Goal: Task Accomplishment & Management: Use online tool/utility

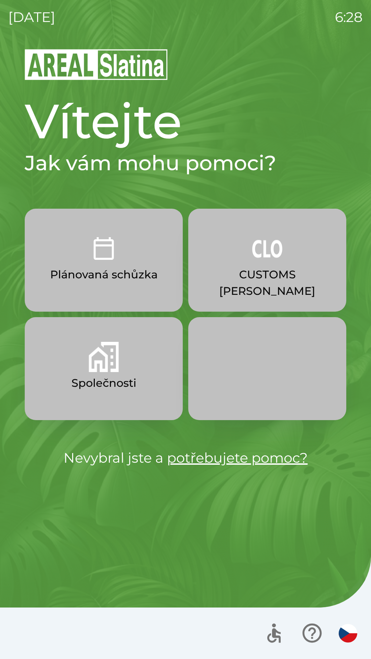
click at [41, 2] on div "[DATE] 6:28" at bounding box center [185, 17] width 354 height 34
click at [137, 651] on div at bounding box center [185, 632] width 371 height 51
click at [123, 371] on button "Společnosti" at bounding box center [104, 368] width 158 height 103
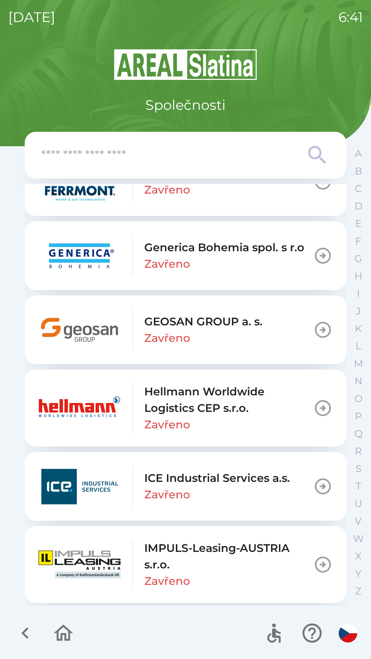
scroll to position [2361, 0]
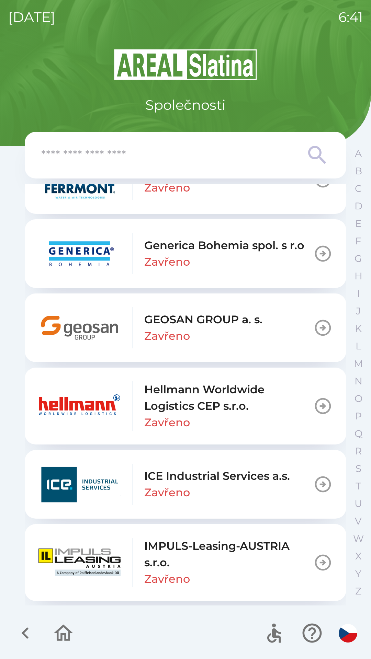
click at [238, 323] on p "GEOSAN GROUP a. s." at bounding box center [203, 319] width 118 height 16
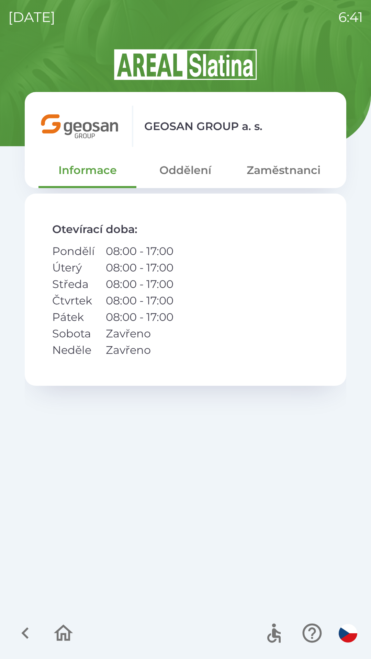
click at [285, 180] on button "Zaměstnanci" at bounding box center [283, 170] width 98 height 25
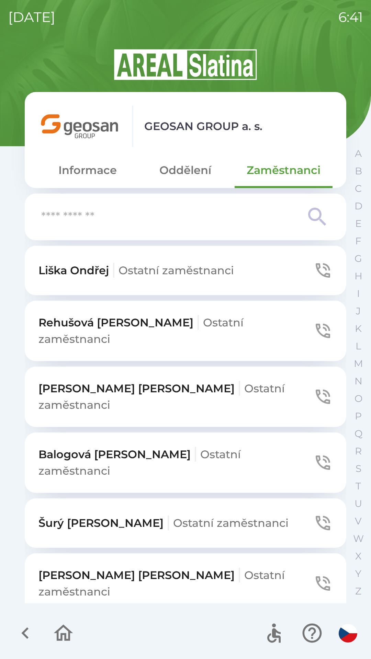
click at [318, 516] on icon "button" at bounding box center [322, 523] width 14 height 14
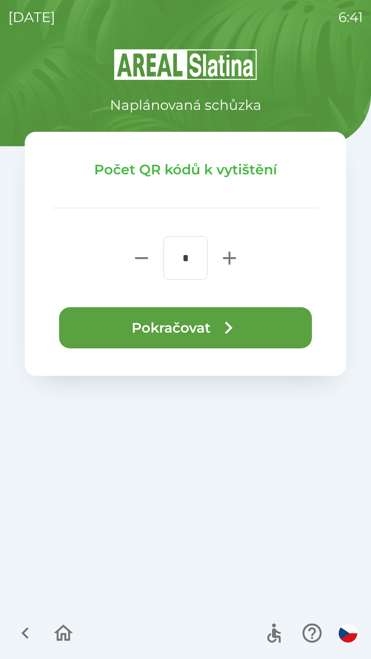
click at [230, 259] on icon "button" at bounding box center [229, 258] width 13 height 13
click at [224, 259] on icon "button" at bounding box center [229, 258] width 22 height 22
click at [224, 257] on icon "button" at bounding box center [229, 258] width 22 height 22
click at [229, 254] on icon "button" at bounding box center [229, 258] width 13 height 13
click at [229, 253] on icon "button" at bounding box center [229, 258] width 13 height 13
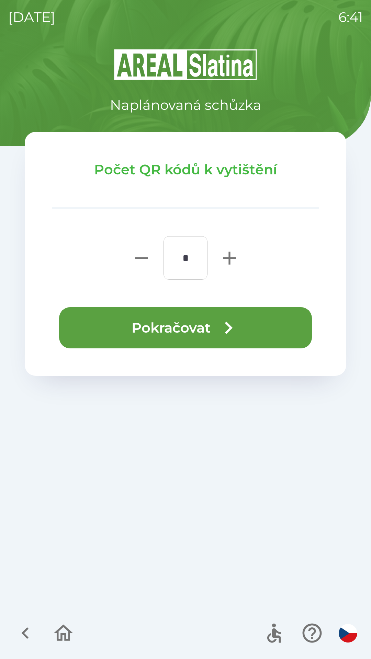
click at [229, 257] on icon "button" at bounding box center [229, 258] width 13 height 13
click at [229, 260] on icon "button" at bounding box center [229, 258] width 13 height 13
type input "*"
click at [189, 334] on button "Pokračovat" at bounding box center [185, 327] width 253 height 41
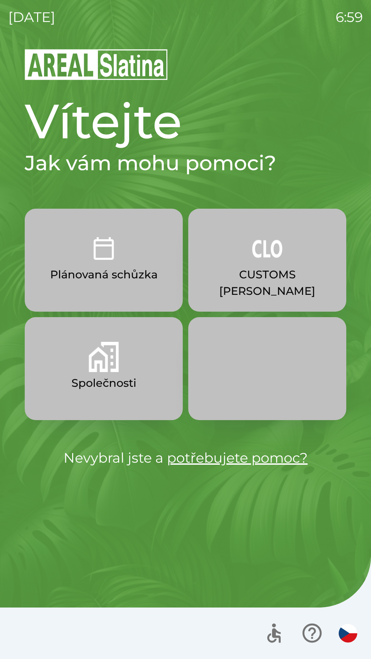
click at [251, 258] on button "CUSTOMS [PERSON_NAME]" at bounding box center [267, 260] width 158 height 103
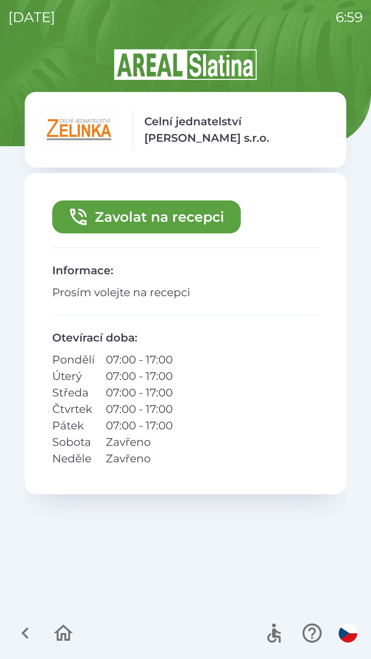
click at [140, 224] on button "Zavolat na recepci" at bounding box center [146, 216] width 188 height 33
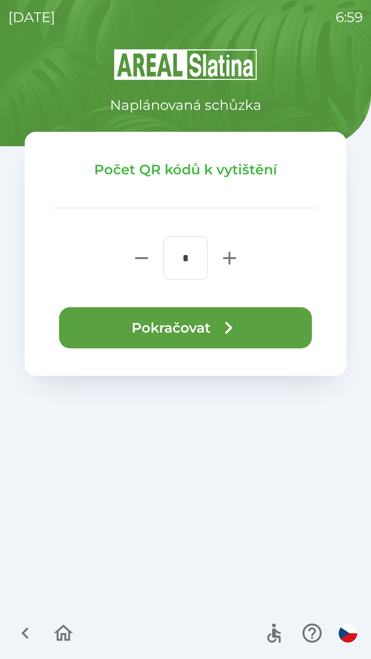
click at [273, 327] on button "Pokračovat" at bounding box center [185, 327] width 253 height 41
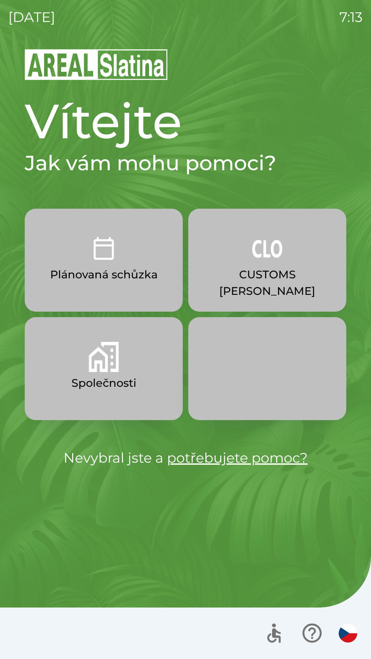
click at [278, 278] on p "CUSTOMS [PERSON_NAME]" at bounding box center [267, 282] width 125 height 33
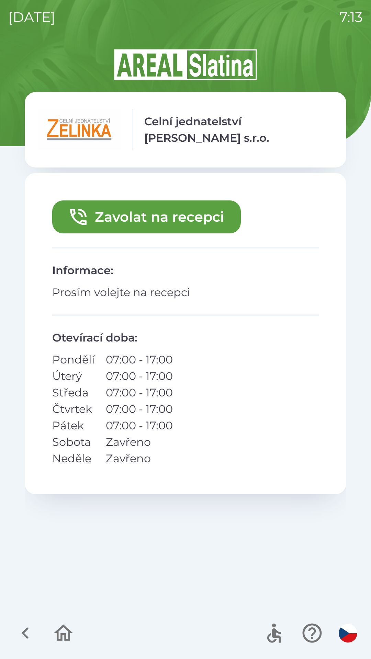
click at [194, 215] on button "Zavolat na recepci" at bounding box center [146, 216] width 188 height 33
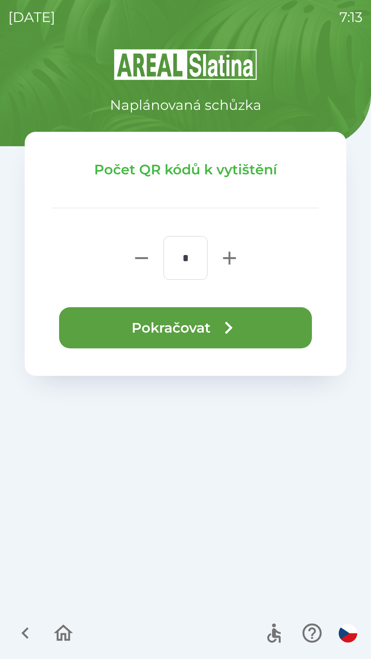
click at [249, 323] on button "Pokračovat" at bounding box center [185, 327] width 253 height 41
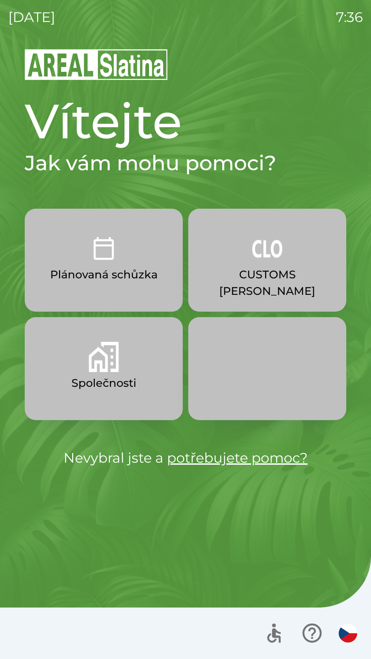
click at [270, 257] on img "button" at bounding box center [267, 248] width 30 height 30
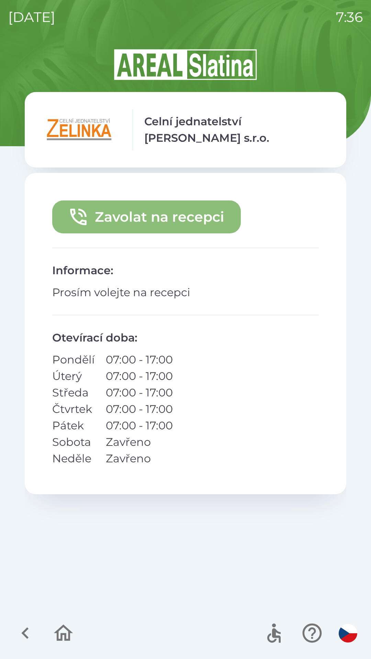
click at [173, 225] on button "Zavolat na recepci" at bounding box center [146, 216] width 188 height 33
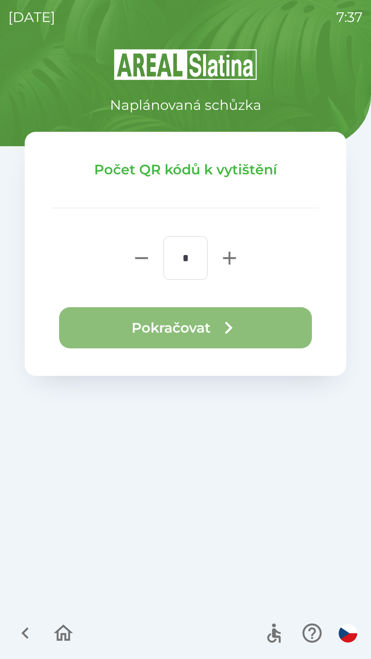
click at [209, 327] on button "Pokračovat" at bounding box center [185, 327] width 253 height 41
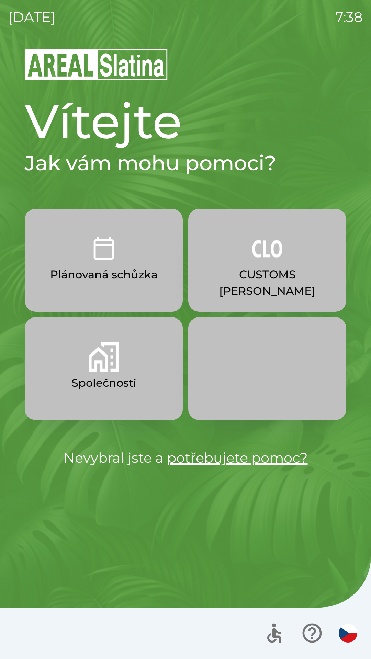
click at [301, 272] on p "CUSTOMS [PERSON_NAME]" at bounding box center [267, 282] width 125 height 33
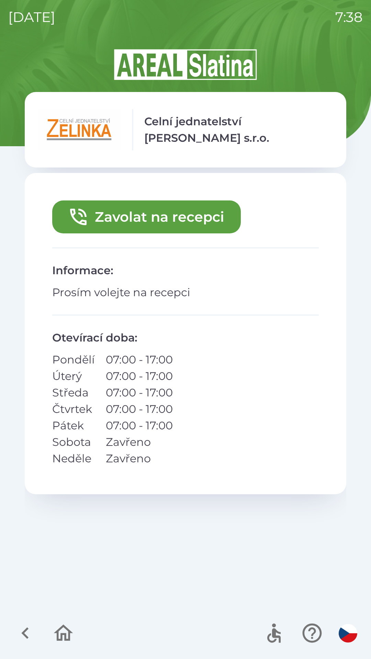
click at [63, 632] on icon "button" at bounding box center [63, 632] width 23 height 23
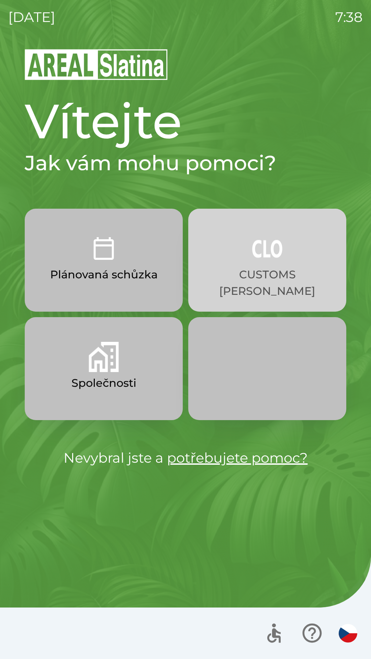
click at [279, 262] on img "button" at bounding box center [267, 248] width 30 height 30
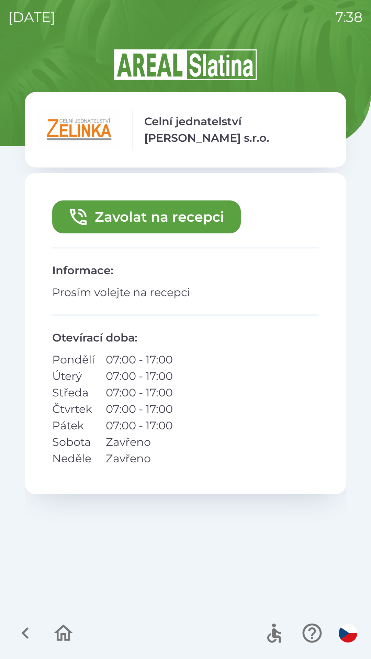
click at [152, 215] on button "Zavolat na recepci" at bounding box center [146, 216] width 188 height 33
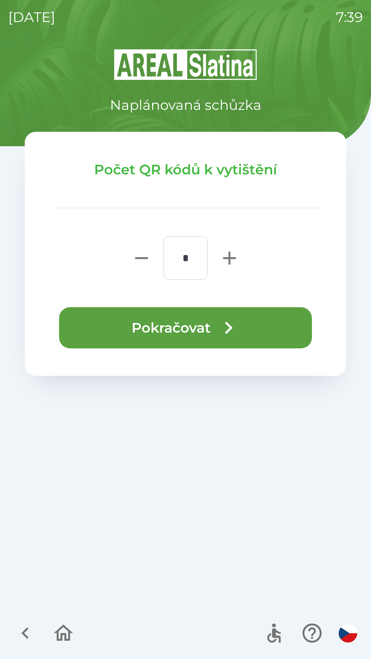
click at [215, 325] on button "Pokračovat" at bounding box center [185, 327] width 253 height 41
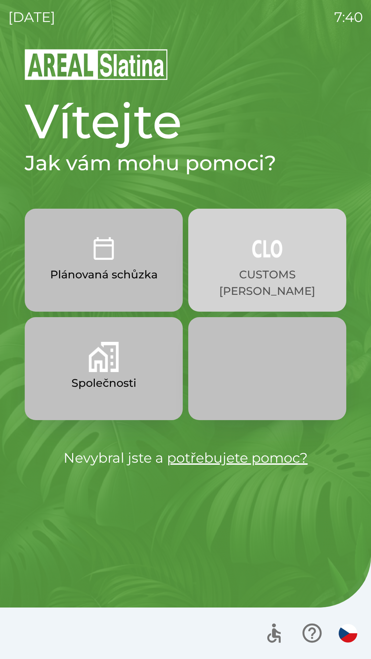
click at [270, 247] on img "button" at bounding box center [267, 248] width 30 height 30
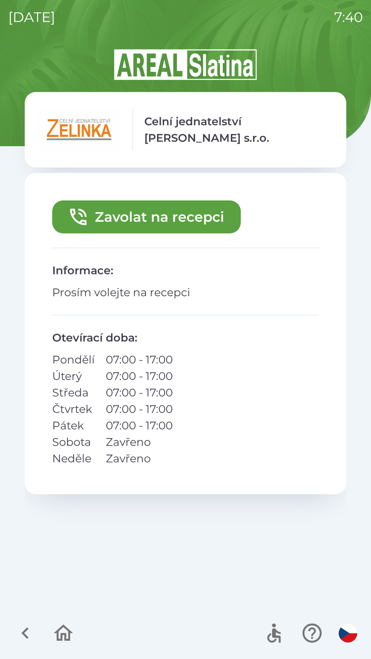
click at [175, 211] on button "Zavolat na recepci" at bounding box center [146, 216] width 188 height 33
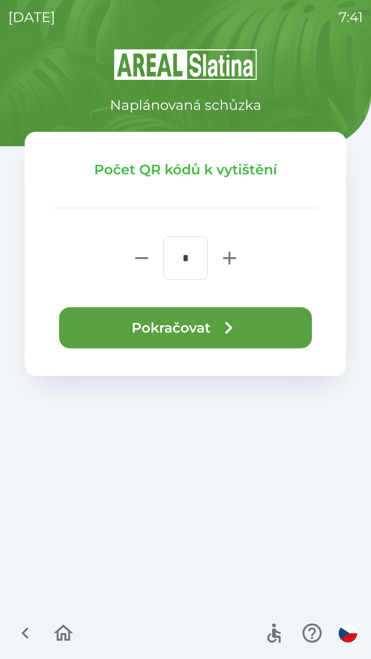
click at [266, 328] on button "Pokračovat" at bounding box center [185, 327] width 253 height 41
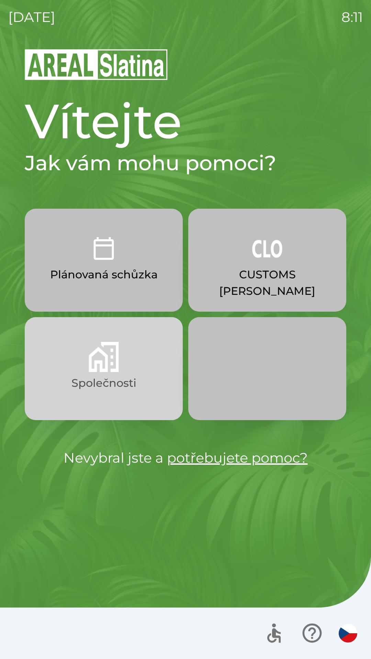
click at [125, 384] on p "Společnosti" at bounding box center [103, 383] width 65 height 16
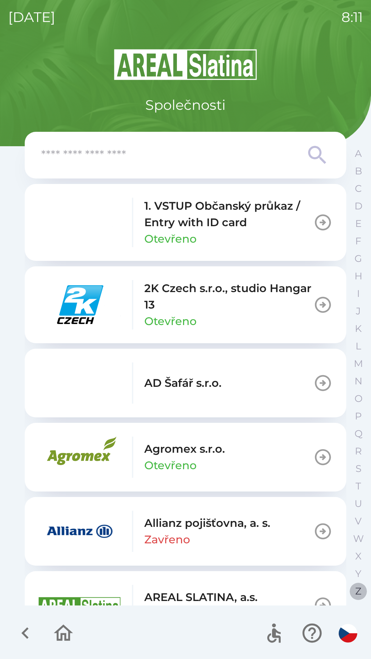
click at [357, 589] on p "Z" at bounding box center [358, 591] width 6 height 12
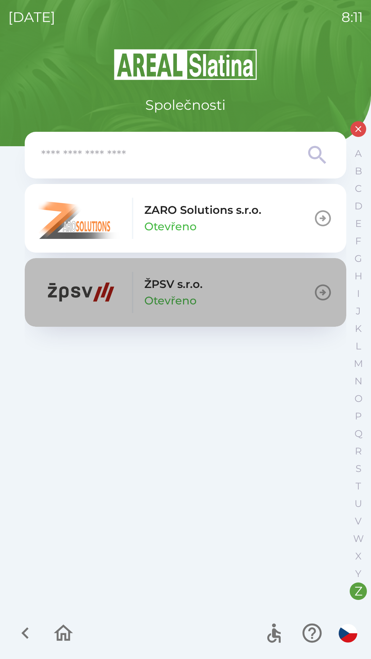
click at [197, 293] on div "ŽPSV s.r.o. Otevřeno" at bounding box center [173, 292] width 58 height 33
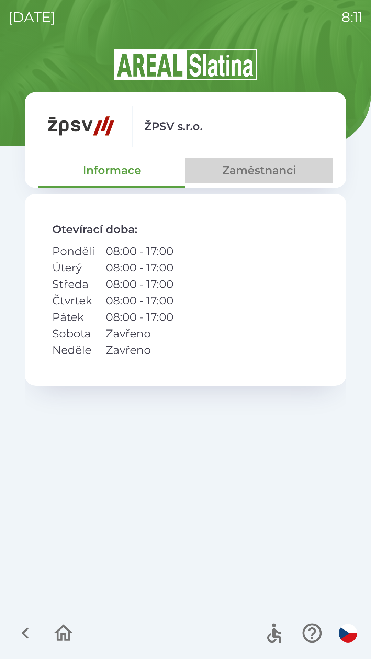
click at [258, 169] on button "Zaměstnanci" at bounding box center [258, 170] width 147 height 25
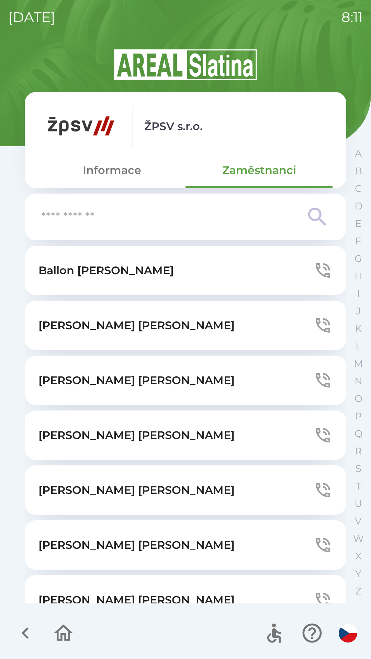
click at [320, 372] on icon "button" at bounding box center [322, 380] width 19 height 19
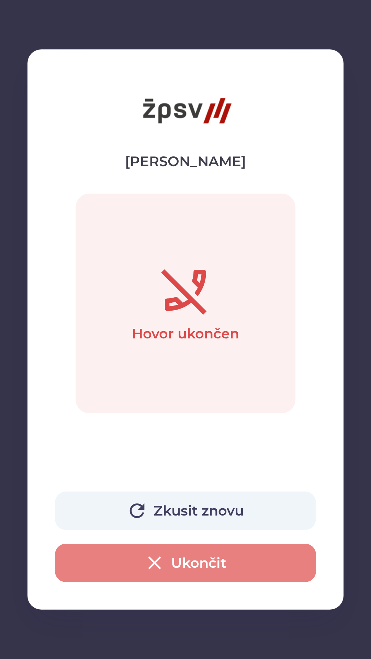
click at [194, 561] on button "Ukončit" at bounding box center [185, 563] width 261 height 38
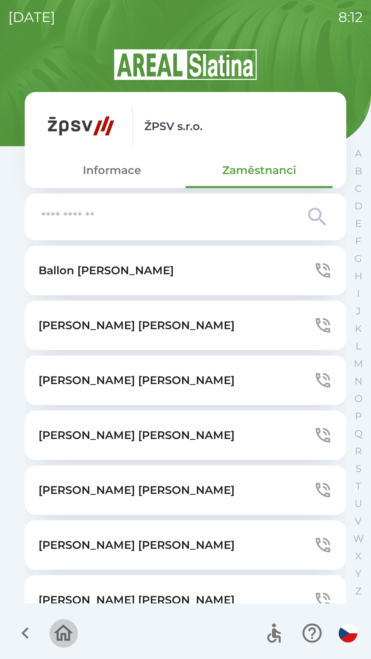
click at [68, 631] on icon "button" at bounding box center [63, 632] width 19 height 16
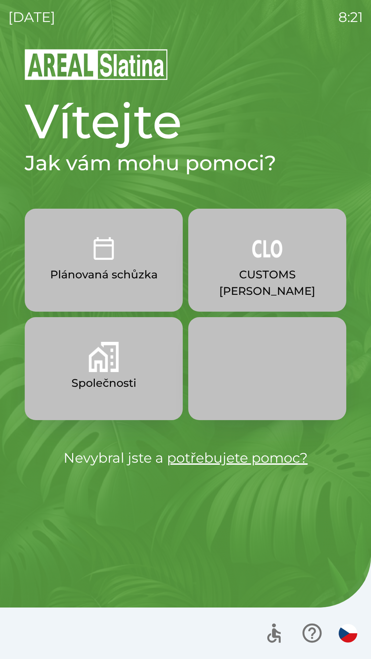
click at [91, 360] on img "button" at bounding box center [104, 357] width 30 height 30
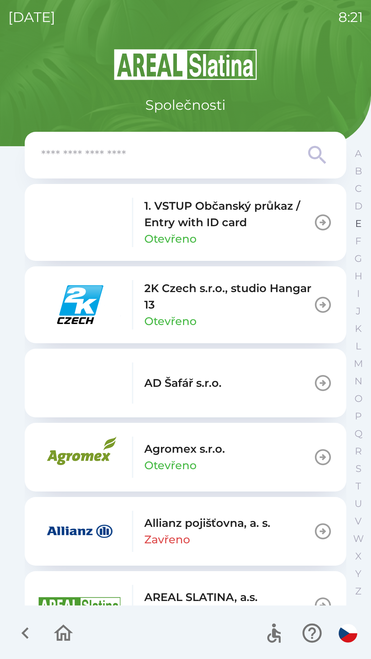
click at [361, 221] on p "E" at bounding box center [358, 224] width 7 height 12
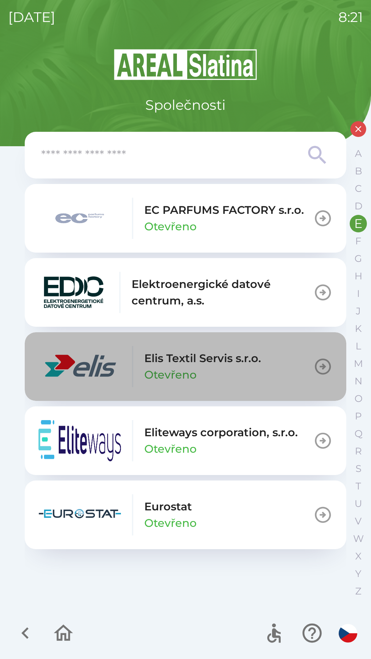
click at [172, 365] on p "Elis Textil Servis s.r.o." at bounding box center [202, 358] width 117 height 16
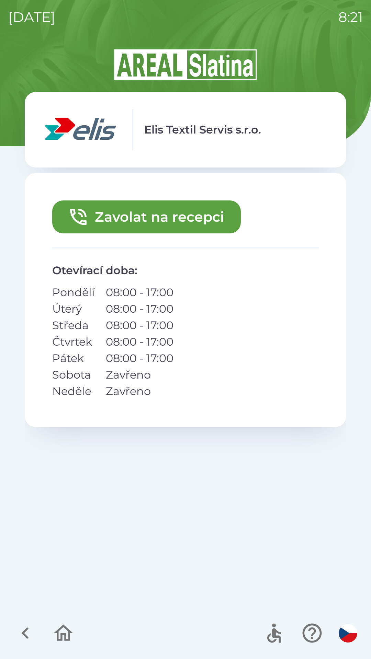
click at [193, 215] on button "Zavolat na recepci" at bounding box center [146, 216] width 188 height 33
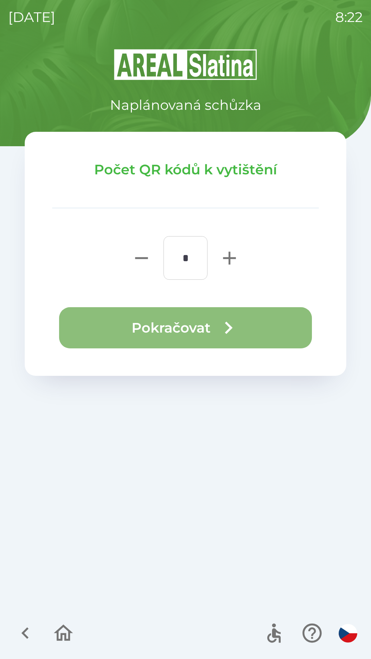
click at [161, 328] on button "Pokračovat" at bounding box center [185, 327] width 253 height 41
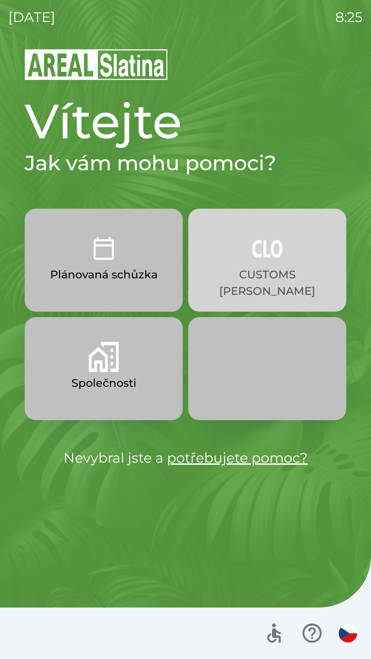
click at [286, 272] on p "CUSTOMS [PERSON_NAME]" at bounding box center [267, 282] width 125 height 33
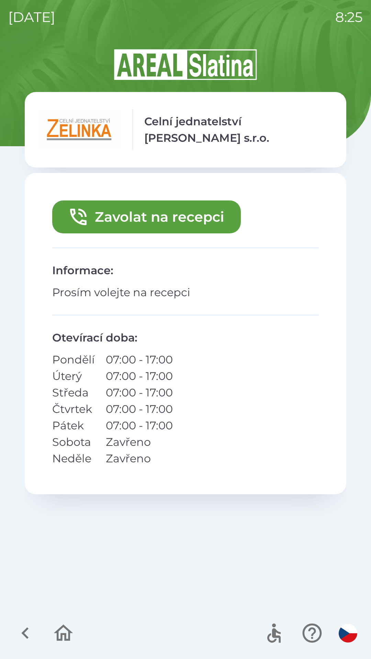
click at [151, 220] on button "Zavolat na recepci" at bounding box center [146, 216] width 188 height 33
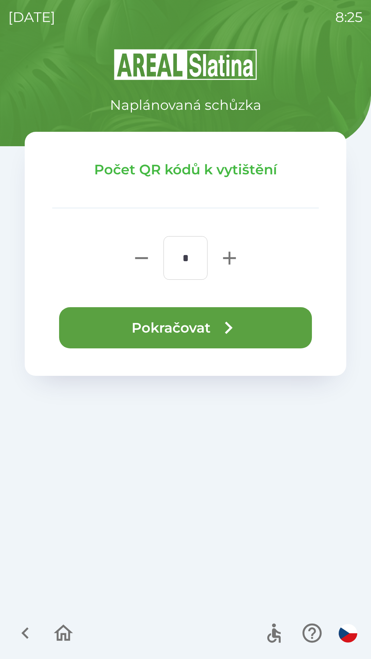
click at [188, 335] on button "Pokračovat" at bounding box center [185, 327] width 253 height 41
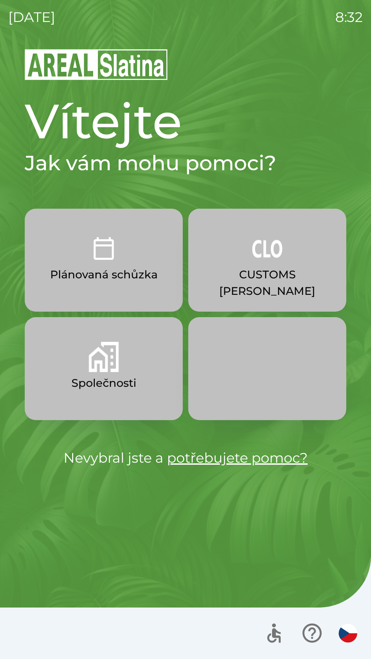
click at [129, 394] on button "Společnosti" at bounding box center [104, 368] width 158 height 103
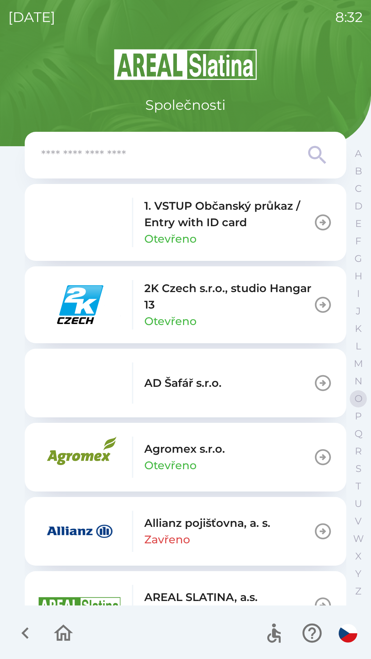
click at [357, 397] on p "O" at bounding box center [358, 399] width 8 height 12
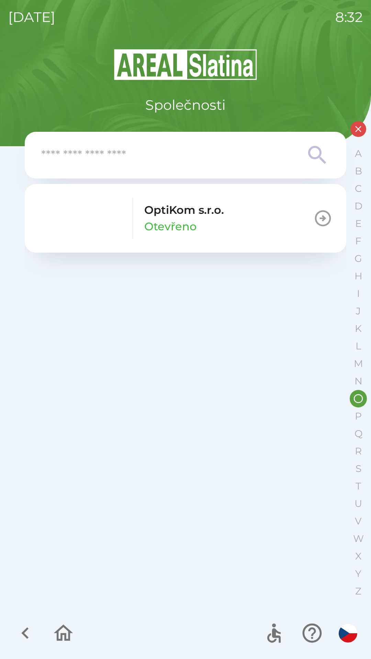
click at [209, 215] on p "OptiKom s.r.o." at bounding box center [184, 210] width 80 height 16
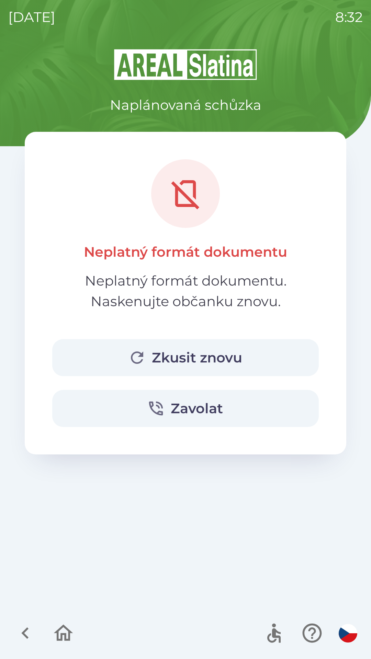
click at [190, 359] on button "Zkusit znovu" at bounding box center [185, 357] width 266 height 37
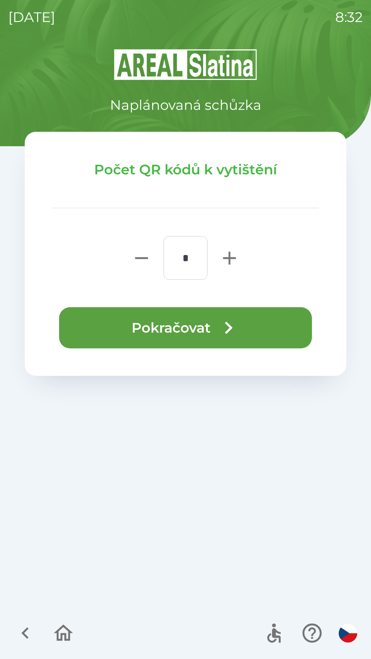
click at [217, 331] on icon "button" at bounding box center [228, 327] width 25 height 25
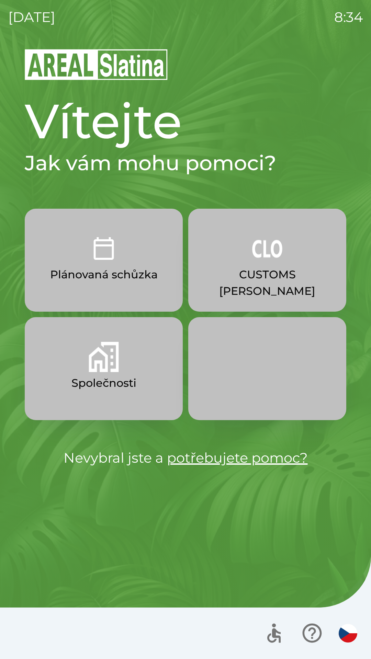
click at [106, 371] on img "button" at bounding box center [104, 357] width 30 height 30
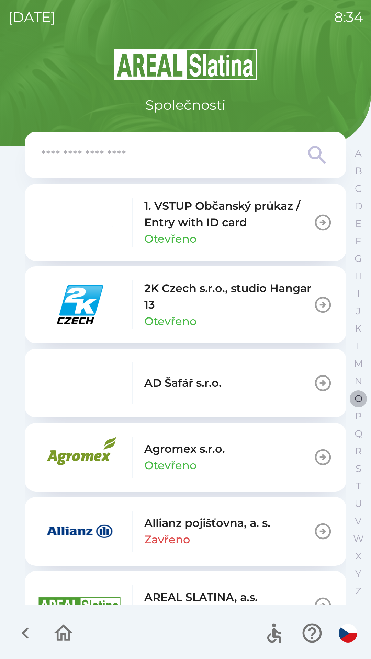
click at [355, 399] on p "O" at bounding box center [358, 399] width 8 height 12
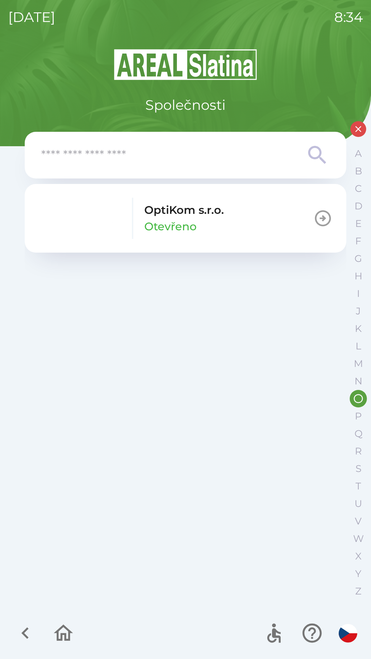
click at [188, 219] on p "Otevřeno" at bounding box center [170, 226] width 52 height 16
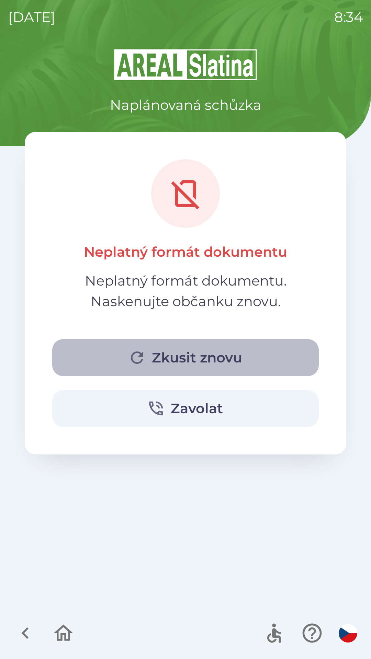
click at [187, 352] on button "Zkusit znovu" at bounding box center [185, 357] width 266 height 37
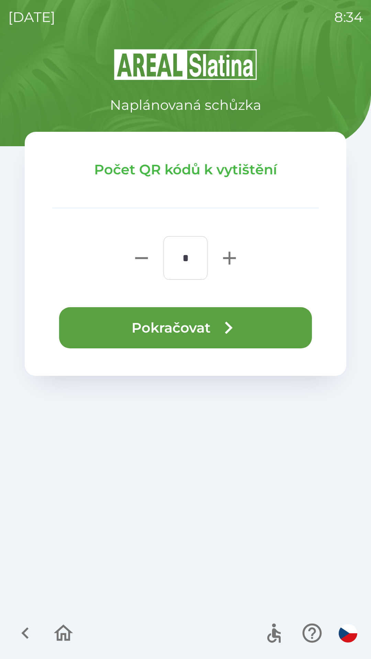
click at [187, 321] on button "Pokračovat" at bounding box center [185, 327] width 253 height 41
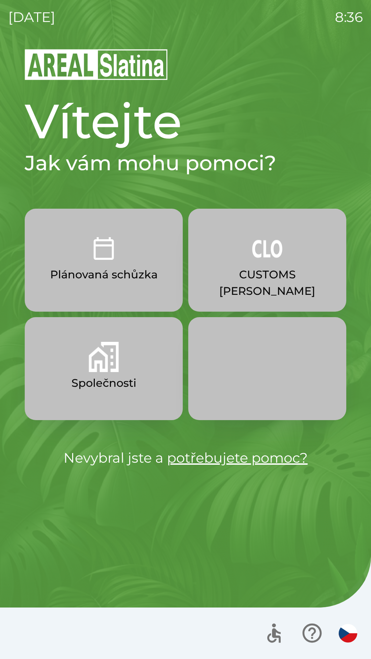
click at [245, 273] on p "CUSTOMS [PERSON_NAME]" at bounding box center [267, 282] width 125 height 33
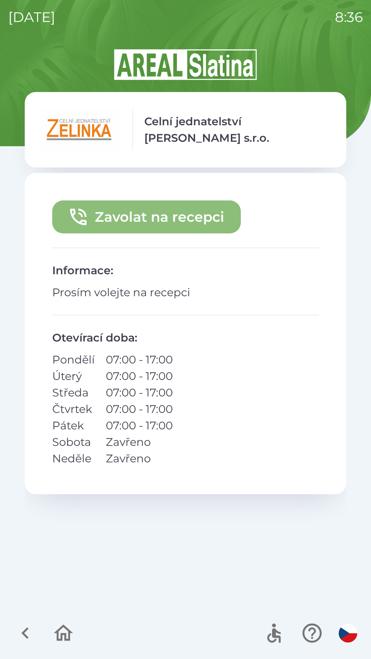
click at [196, 215] on button "Zavolat na recepci" at bounding box center [146, 216] width 188 height 33
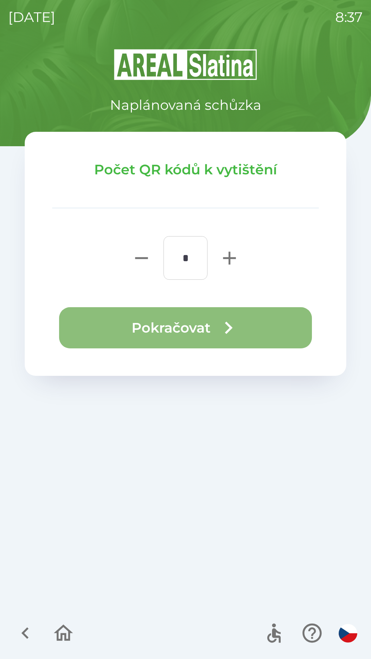
click at [257, 330] on button "Pokračovat" at bounding box center [185, 327] width 253 height 41
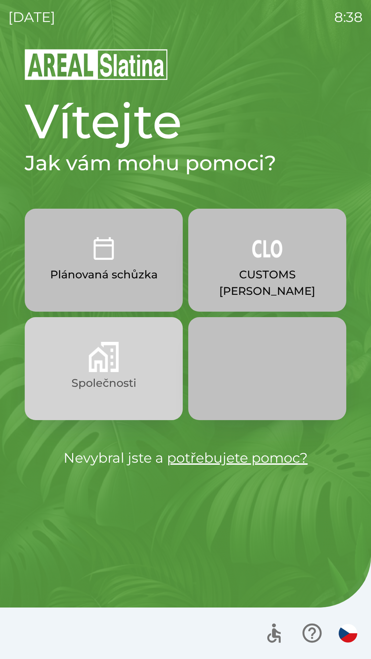
click at [122, 358] on button "Společnosti" at bounding box center [104, 368] width 158 height 103
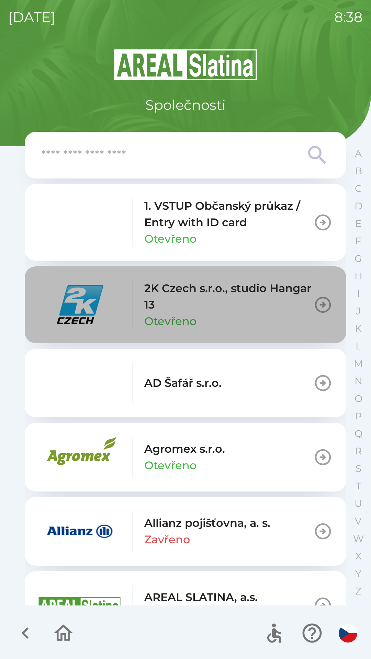
click at [214, 301] on p "2K Czech s.r.o., studio Hangar 13" at bounding box center [228, 296] width 169 height 33
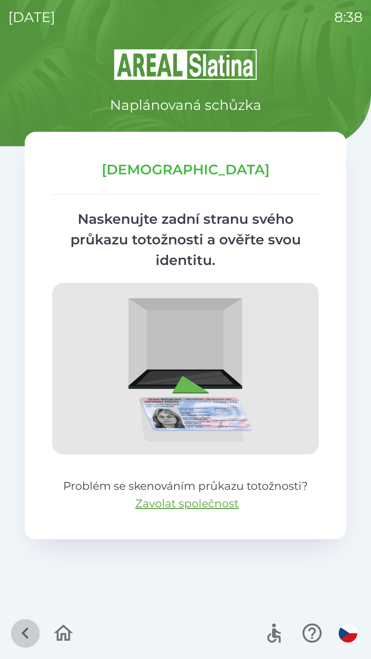
click at [28, 624] on icon "button" at bounding box center [25, 632] width 23 height 23
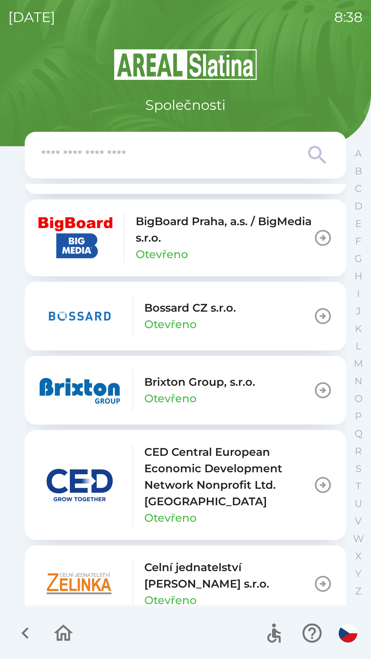
scroll to position [895, 0]
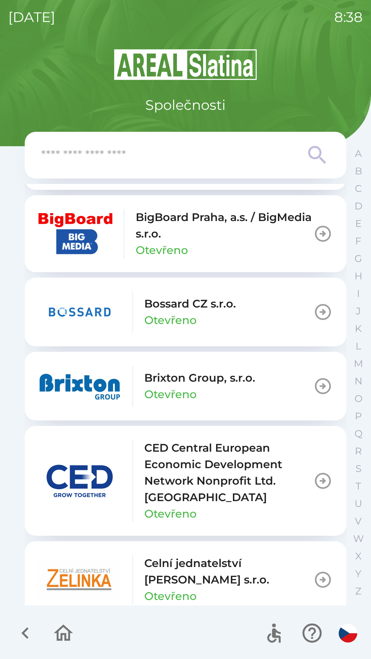
click at [20, 636] on icon "button" at bounding box center [25, 632] width 23 height 23
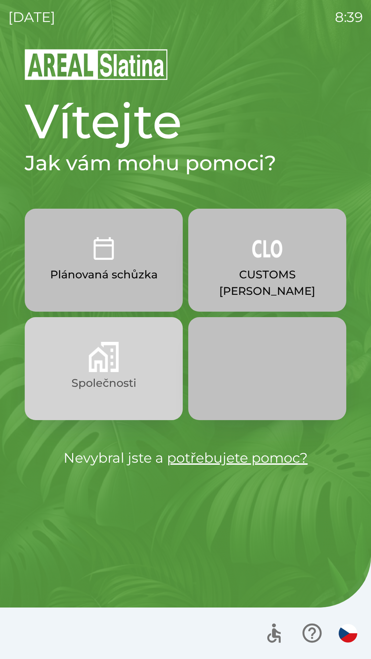
click at [92, 377] on p "Společnosti" at bounding box center [103, 383] width 65 height 16
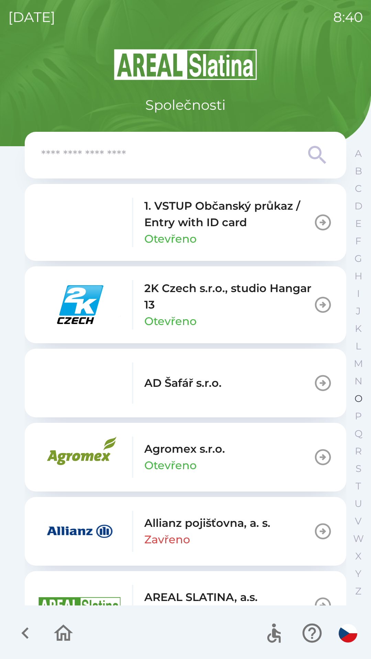
click at [356, 394] on p "O" at bounding box center [358, 399] width 8 height 12
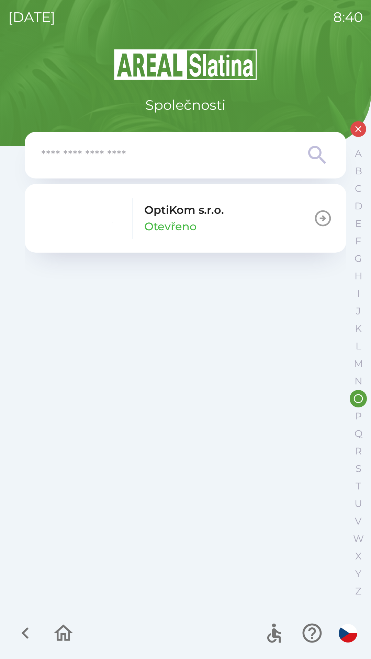
click at [148, 224] on p "Otevřeno" at bounding box center [170, 226] width 52 height 16
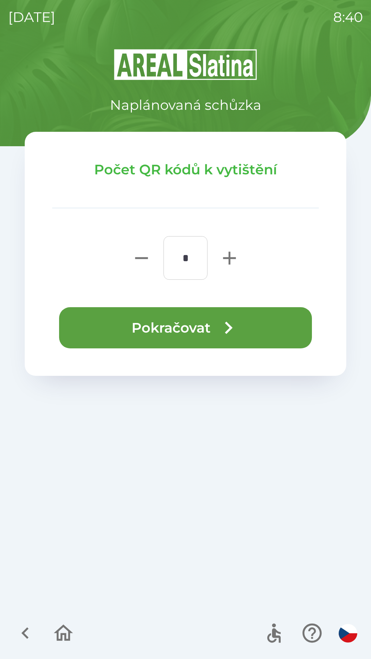
click at [147, 329] on button "Pokračovat" at bounding box center [185, 327] width 253 height 41
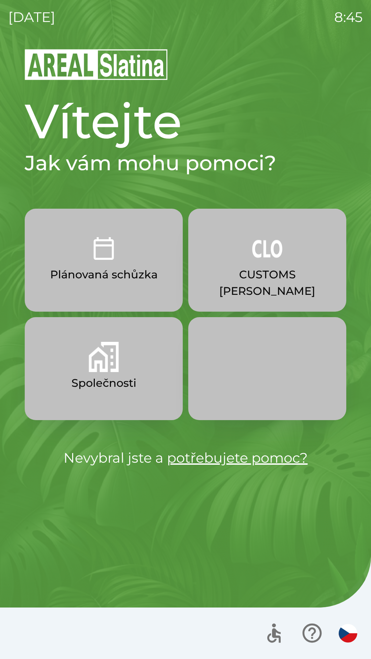
click at [92, 275] on p "Plánovaná schůzka" at bounding box center [103, 274] width 107 height 16
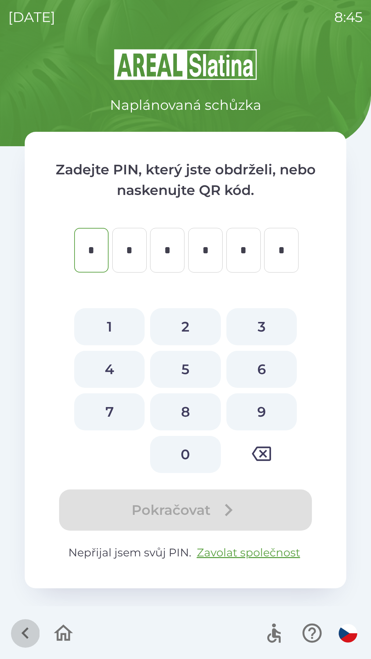
click at [13, 630] on button "button" at bounding box center [25, 633] width 28 height 28
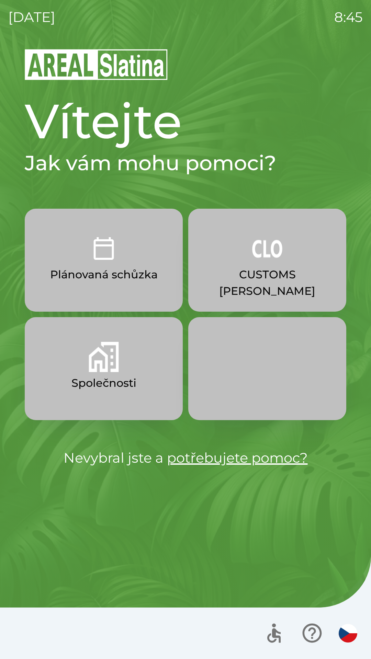
click at [256, 272] on p "CUSTOMS [PERSON_NAME]" at bounding box center [267, 282] width 125 height 33
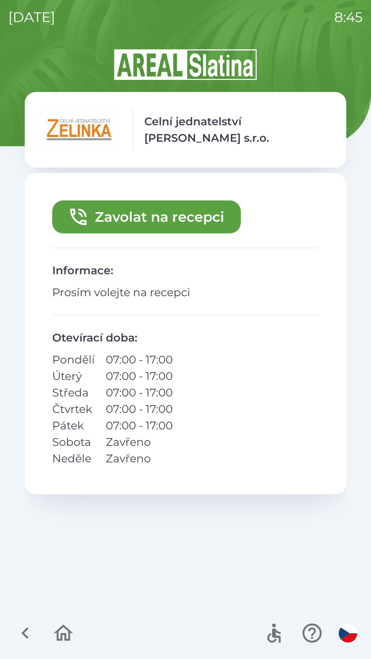
click at [91, 223] on button "Zavolat na recepci" at bounding box center [146, 216] width 188 height 33
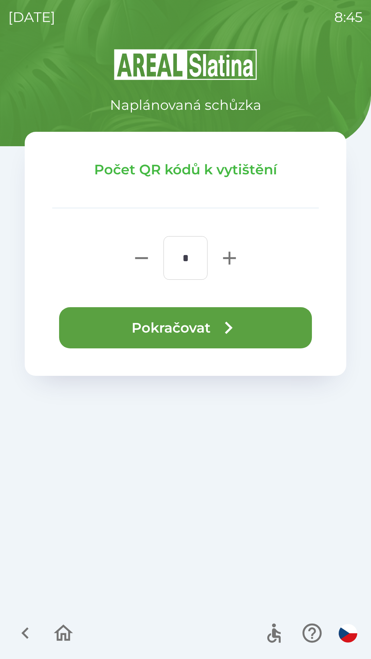
click at [165, 325] on button "Pokračovat" at bounding box center [185, 327] width 253 height 41
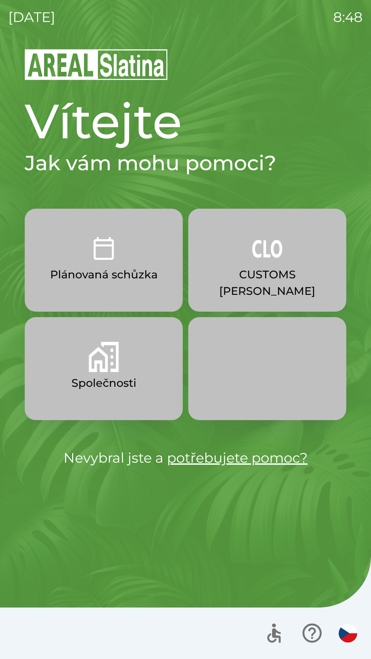
click at [127, 364] on button "Společnosti" at bounding box center [104, 368] width 158 height 103
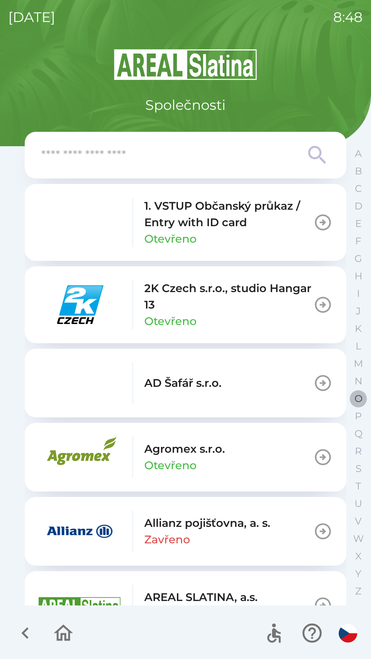
click at [353, 399] on button "O" at bounding box center [357, 398] width 17 height 17
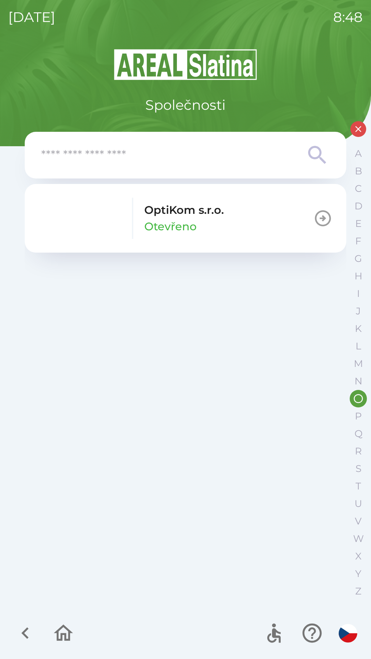
click at [216, 225] on div "OptiKom s.r.o. Otevřeno" at bounding box center [184, 218] width 80 height 33
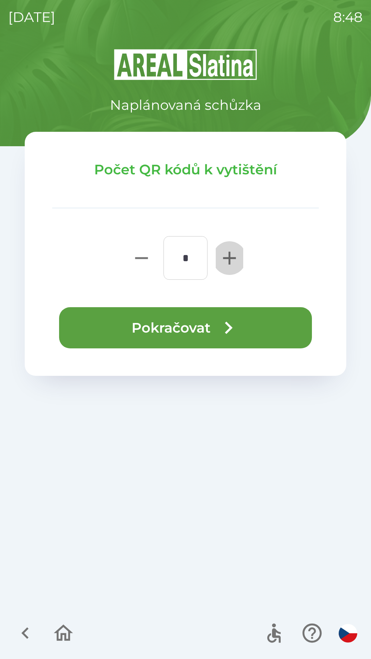
click at [224, 257] on icon "button" at bounding box center [229, 258] width 13 height 13
type input "*"
click at [208, 327] on button "Pokračovat" at bounding box center [185, 327] width 253 height 41
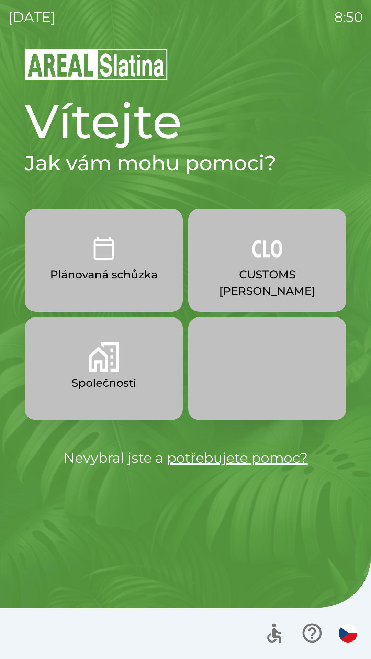
click at [106, 377] on p "Společnosti" at bounding box center [103, 383] width 65 height 16
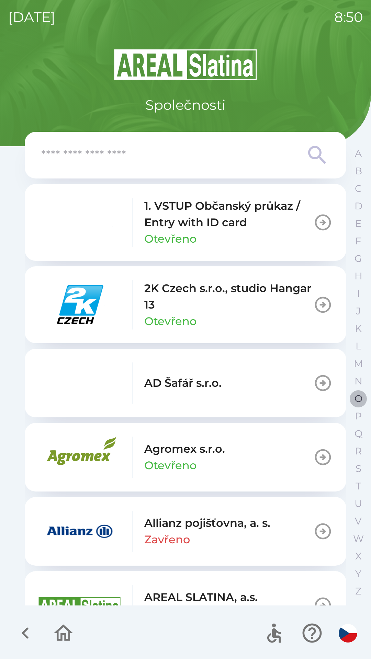
click at [350, 399] on button "O" at bounding box center [357, 398] width 17 height 17
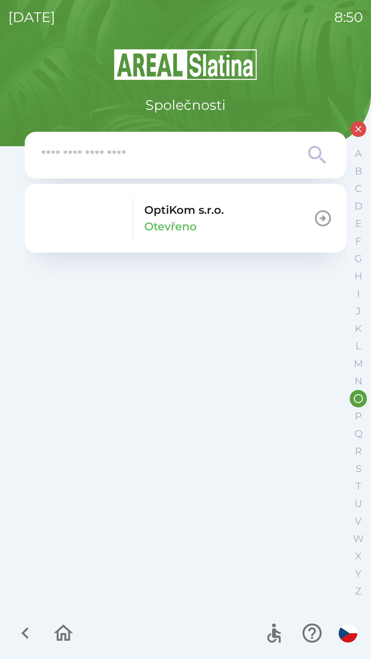
click at [326, 219] on icon "button" at bounding box center [322, 218] width 19 height 19
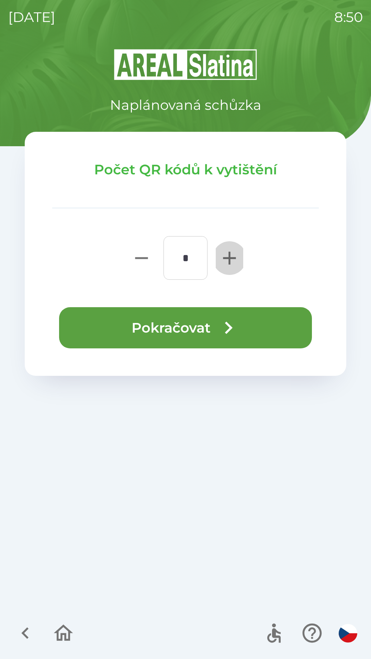
click at [230, 253] on icon "button" at bounding box center [229, 258] width 13 height 13
type input "*"
click at [216, 332] on icon "button" at bounding box center [228, 327] width 25 height 25
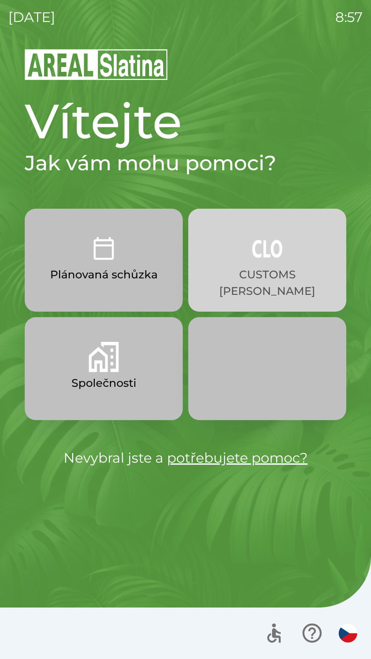
click at [287, 261] on button "CUSTOMS [PERSON_NAME]" at bounding box center [267, 260] width 158 height 103
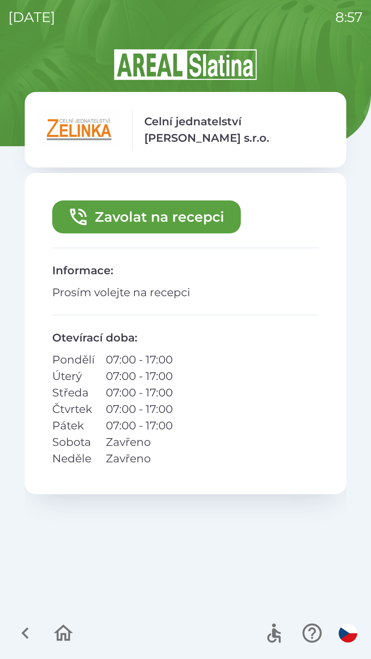
click at [190, 216] on button "Zavolat na recepci" at bounding box center [146, 216] width 188 height 33
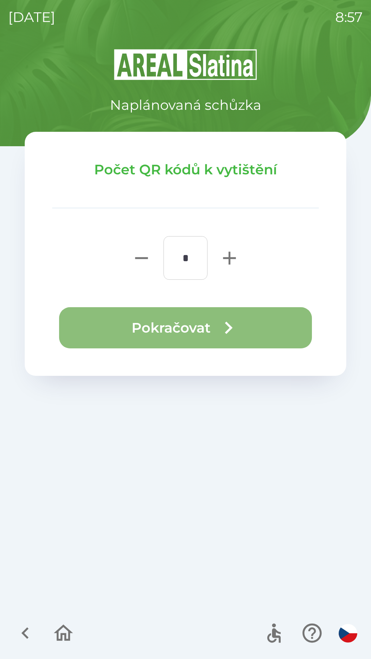
click at [202, 329] on button "Pokračovat" at bounding box center [185, 327] width 253 height 41
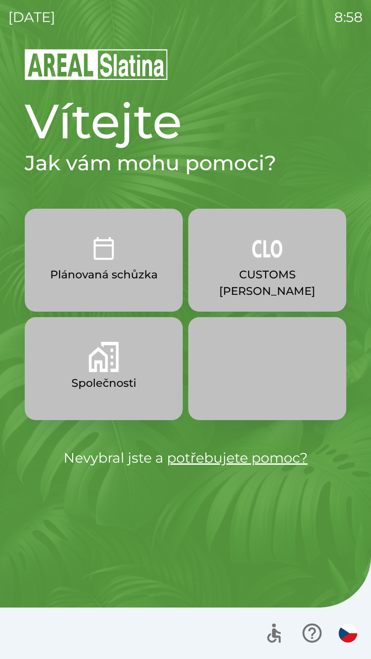
click at [95, 370] on img "button" at bounding box center [104, 357] width 30 height 30
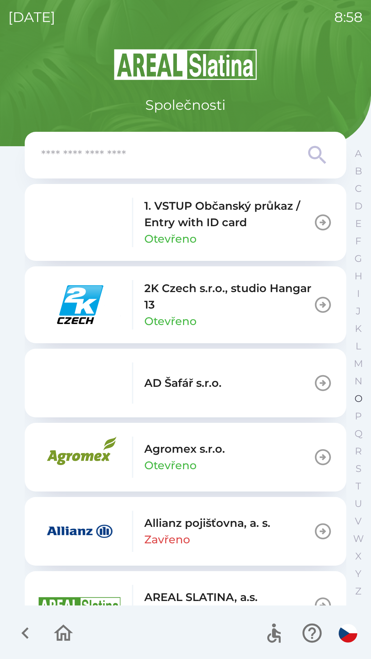
click at [357, 393] on p "O" at bounding box center [358, 399] width 8 height 12
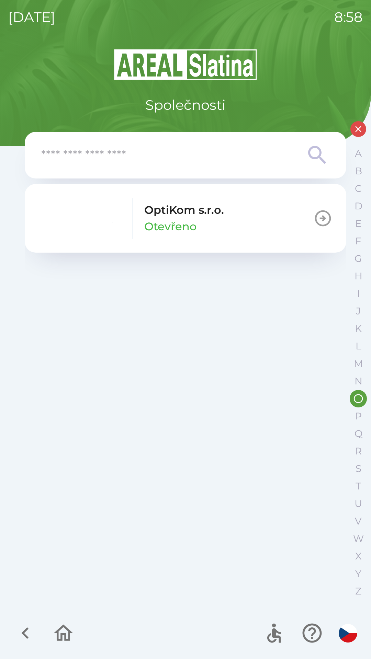
click at [202, 218] on div "OptiKom s.r.o. Otevřeno" at bounding box center [184, 218] width 80 height 33
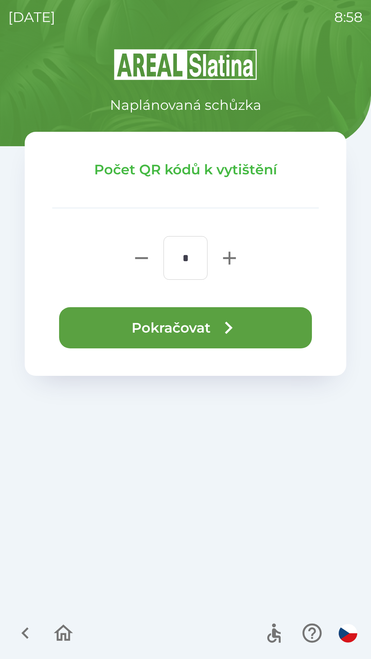
click at [93, 329] on button "Pokračovat" at bounding box center [185, 327] width 253 height 41
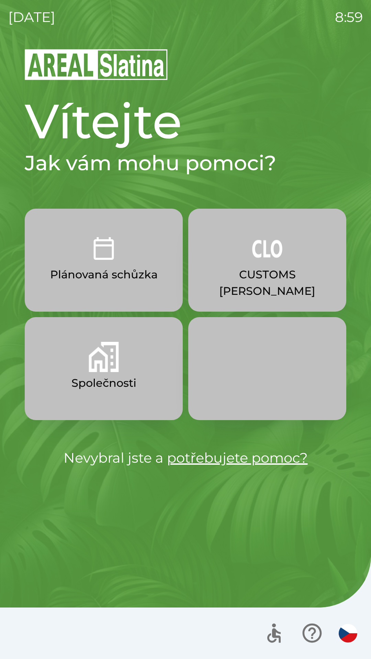
click at [113, 366] on img "button" at bounding box center [104, 357] width 30 height 30
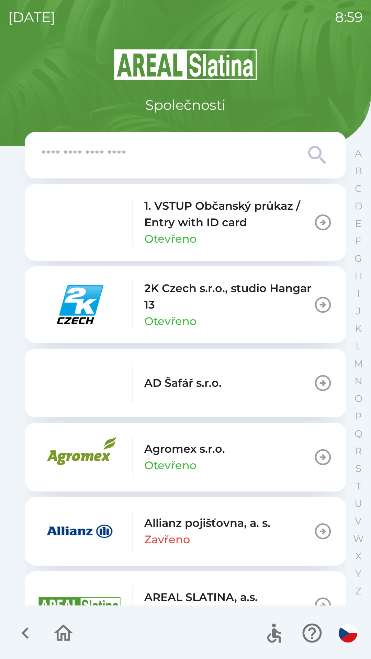
click at [313, 152] on icon at bounding box center [317, 155] width 25 height 25
click at [266, 159] on input "text" at bounding box center [171, 155] width 261 height 19
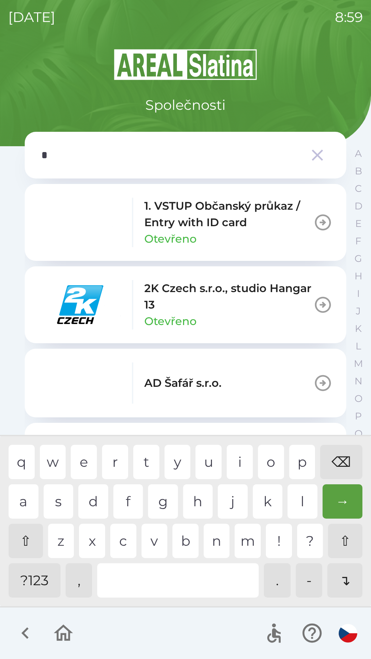
click at [264, 462] on div "o" at bounding box center [271, 462] width 26 height 34
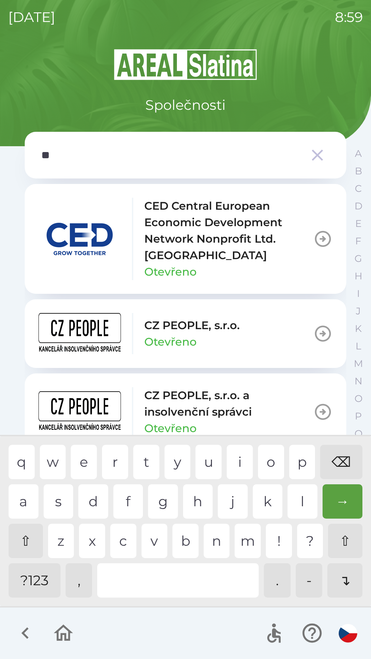
click at [299, 461] on div "p" at bounding box center [302, 462] width 26 height 34
type input "***"
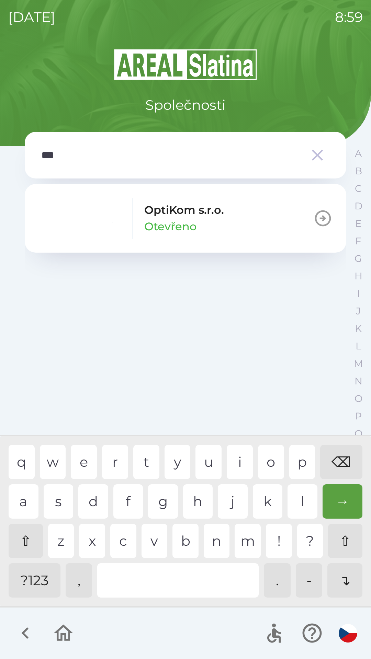
click at [145, 456] on div "t" at bounding box center [146, 462] width 26 height 34
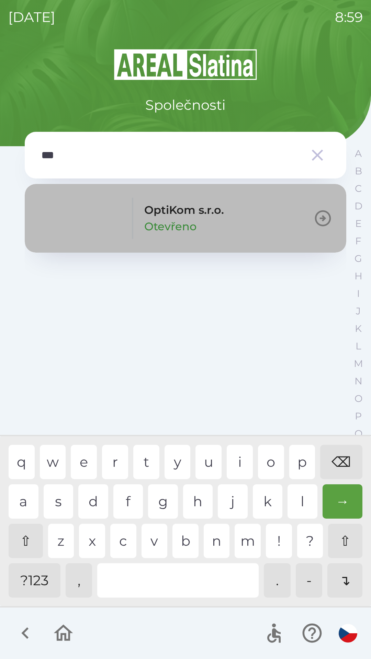
click at [182, 219] on p "Otevřeno" at bounding box center [170, 226] width 52 height 16
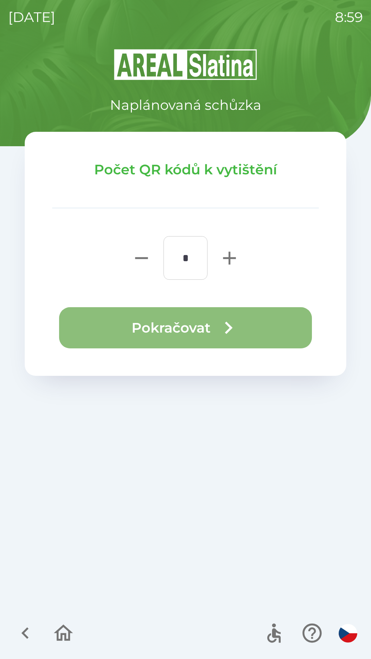
click at [203, 328] on button "Pokračovat" at bounding box center [185, 327] width 253 height 41
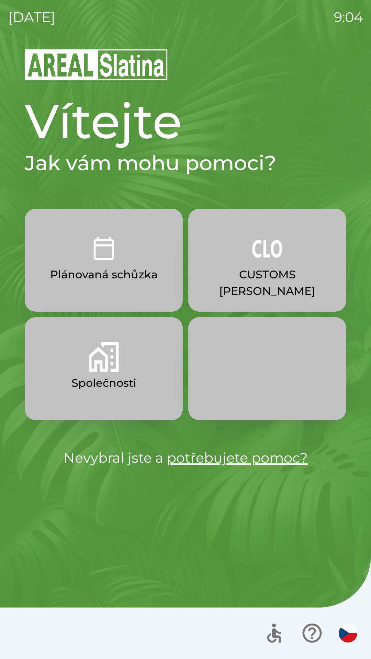
click at [109, 378] on p "Společnosti" at bounding box center [103, 383] width 65 height 16
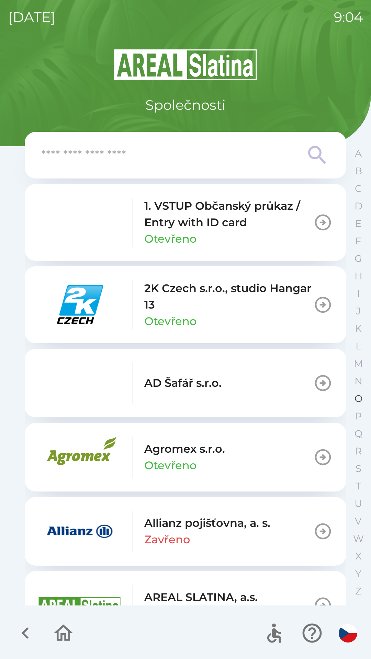
click at [361, 399] on p "O" at bounding box center [358, 399] width 8 height 12
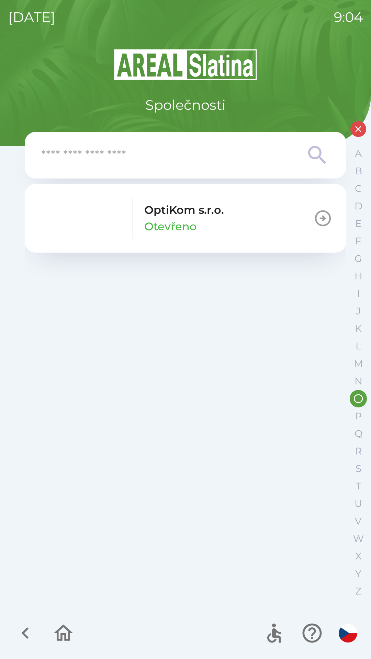
click at [322, 223] on icon "button" at bounding box center [322, 218] width 19 height 19
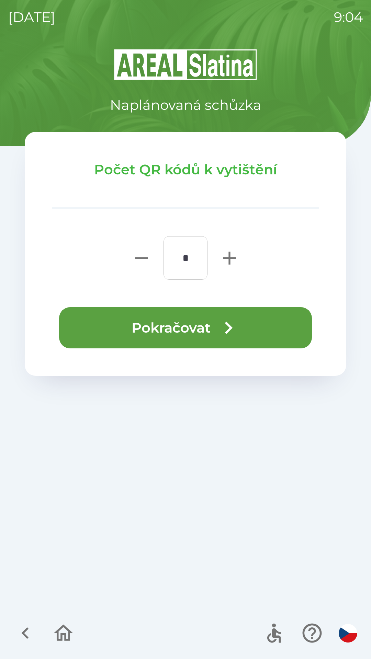
click at [202, 325] on button "Pokračovat" at bounding box center [185, 327] width 253 height 41
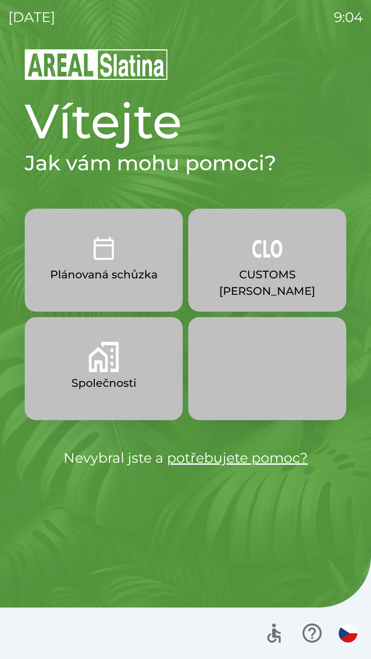
click at [104, 357] on img "button" at bounding box center [104, 357] width 30 height 30
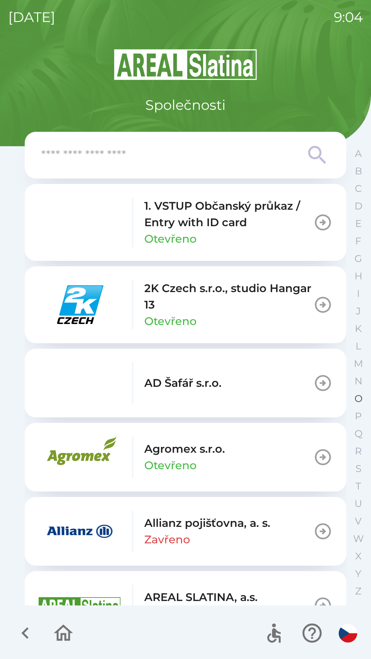
click at [355, 397] on p "O" at bounding box center [358, 399] width 8 height 12
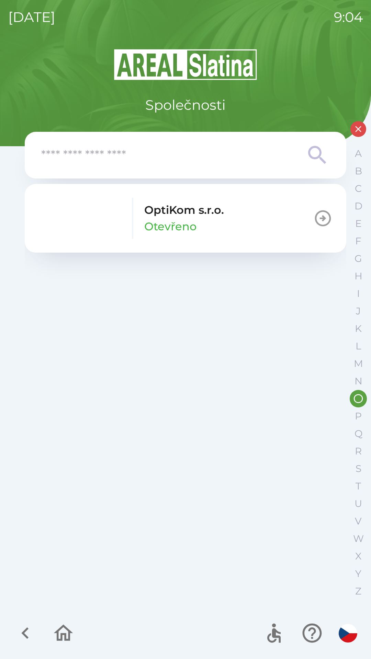
click at [196, 233] on div "OptiKom s.r.o. Otevřeno" at bounding box center [184, 218] width 80 height 33
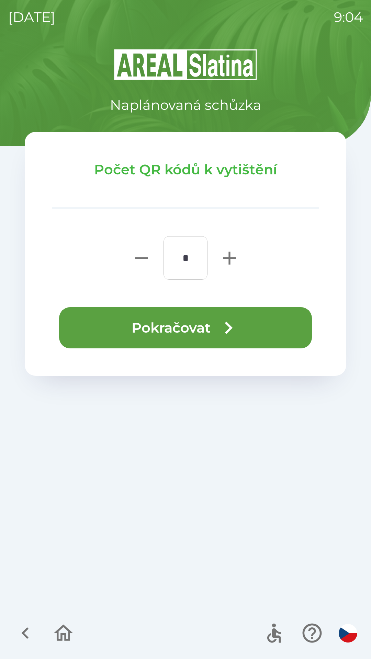
click at [190, 331] on button "Pokračovat" at bounding box center [185, 327] width 253 height 41
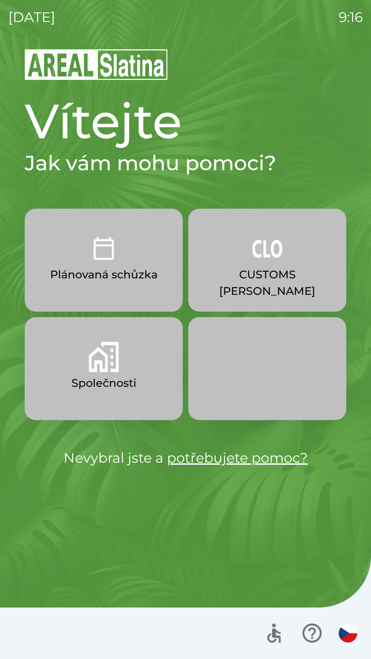
click at [104, 363] on img "button" at bounding box center [104, 357] width 30 height 30
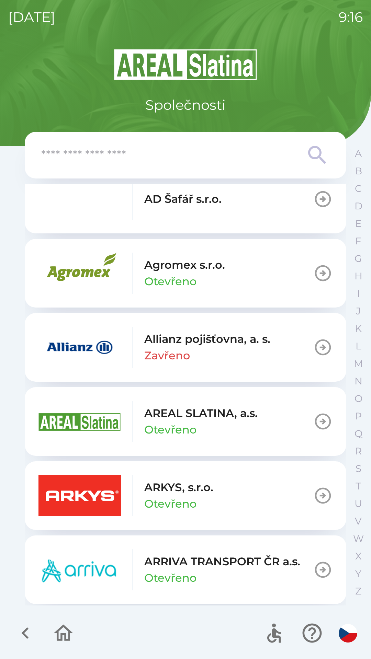
scroll to position [185, 0]
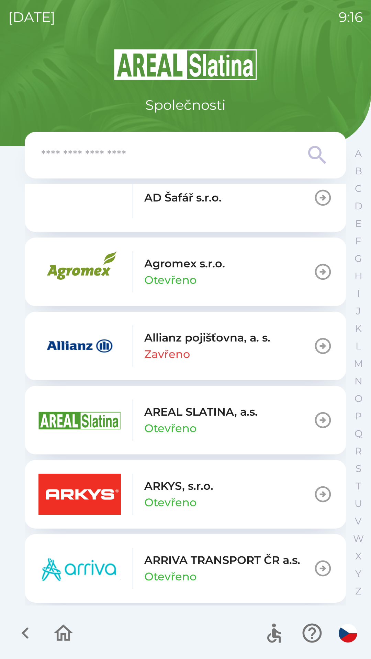
click at [180, 492] on p "ARKYS, s.r.o." at bounding box center [178, 486] width 69 height 16
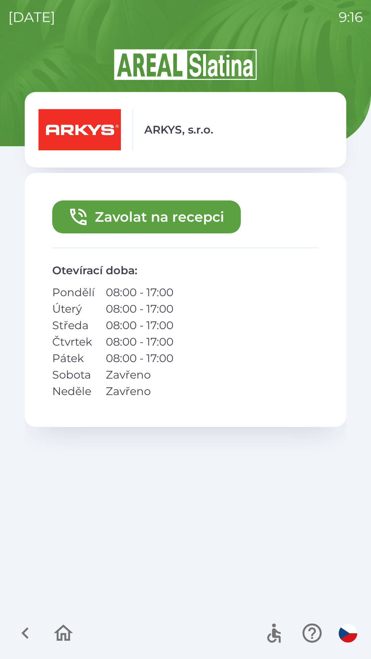
click at [206, 215] on button "Zavolat na recepci" at bounding box center [146, 216] width 188 height 33
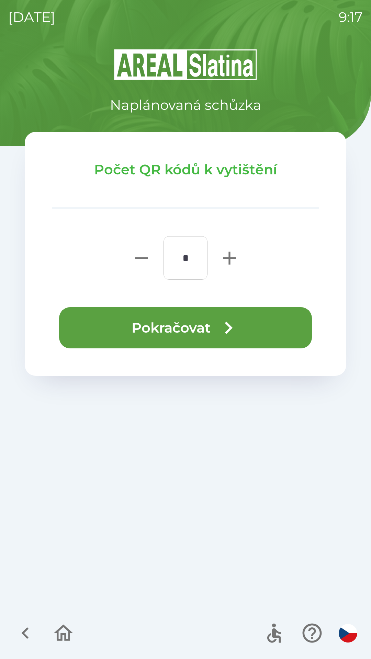
click at [188, 320] on button "Pokračovat" at bounding box center [185, 327] width 253 height 41
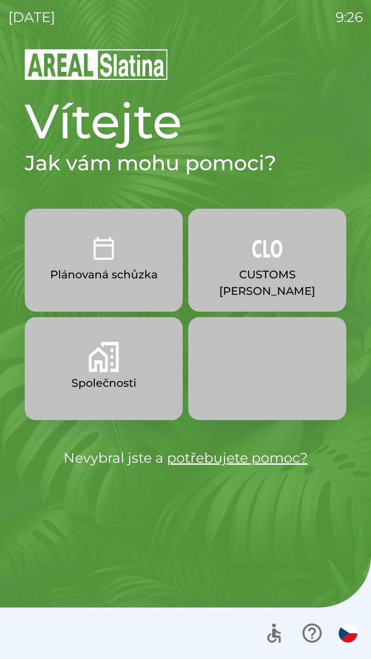
click at [260, 259] on img "button" at bounding box center [267, 248] width 30 height 30
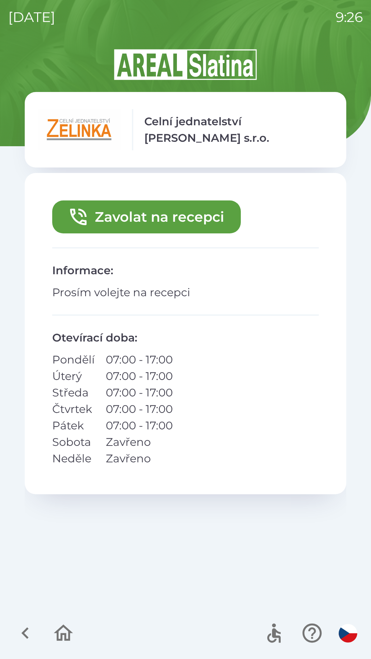
click at [167, 226] on button "Zavolat na recepci" at bounding box center [146, 216] width 188 height 33
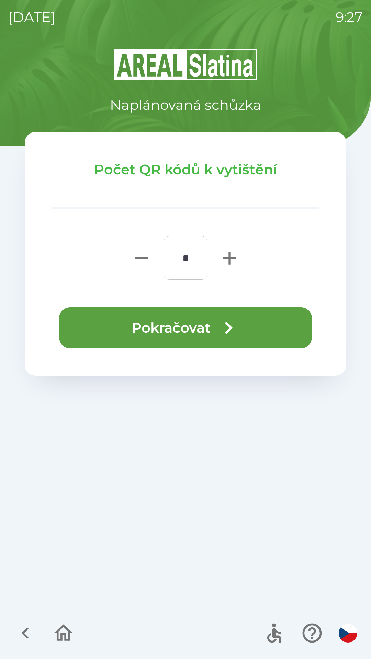
click at [216, 330] on icon "button" at bounding box center [228, 327] width 25 height 25
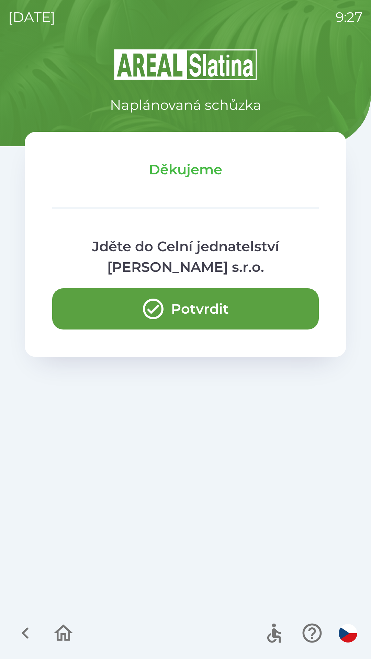
click at [225, 302] on button "Potvrdit" at bounding box center [185, 308] width 266 height 41
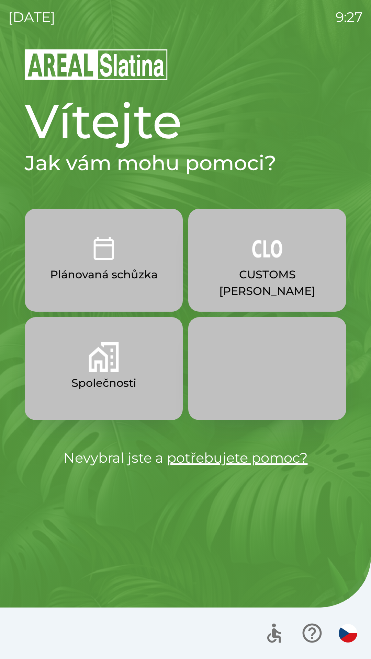
click at [270, 255] on img "button" at bounding box center [267, 248] width 30 height 30
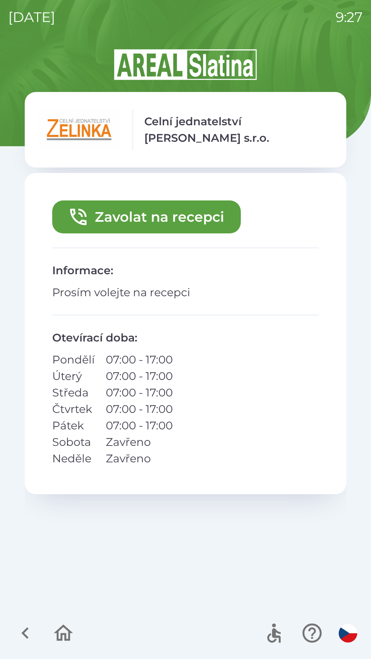
click at [88, 218] on icon "button" at bounding box center [78, 217] width 22 height 22
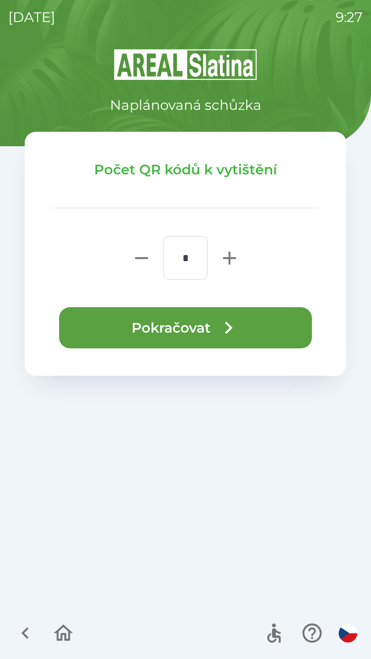
click at [262, 324] on button "Pokračovat" at bounding box center [185, 327] width 253 height 41
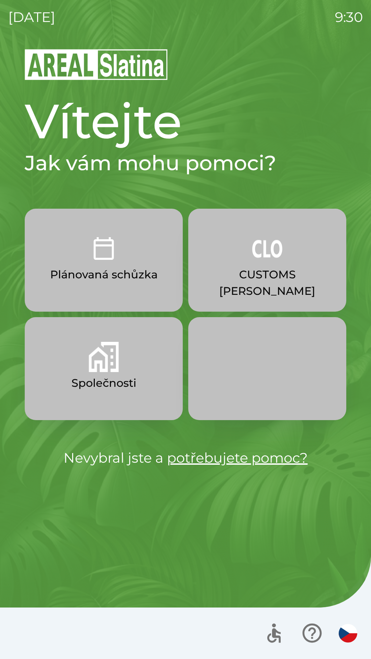
click at [270, 250] on img "button" at bounding box center [267, 248] width 30 height 30
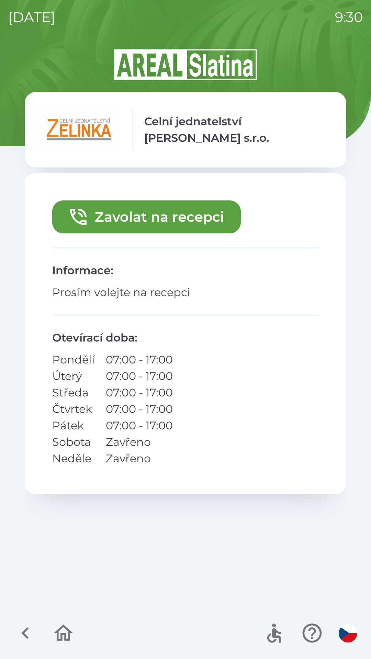
click at [188, 215] on button "Zavolat na recepci" at bounding box center [146, 216] width 188 height 33
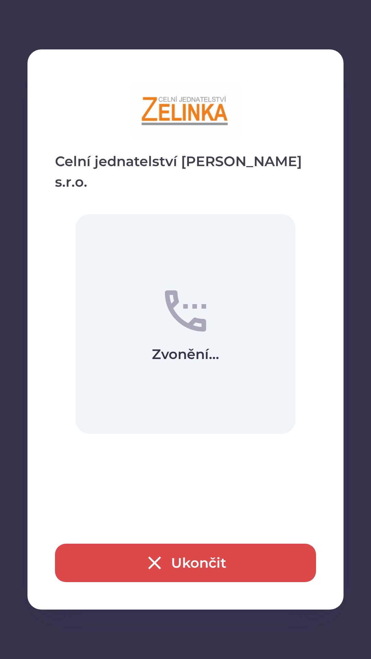
click at [194, 554] on button "Ukončit" at bounding box center [185, 563] width 261 height 38
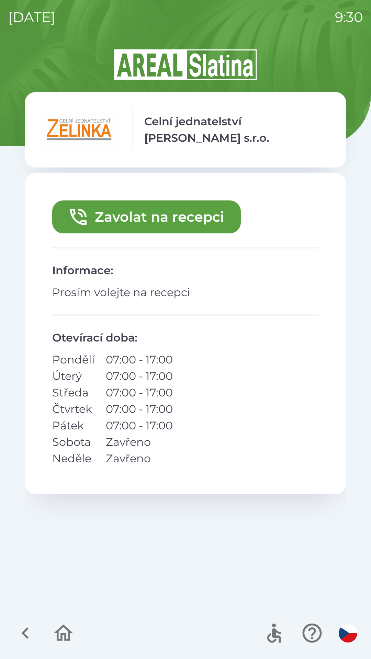
click at [20, 630] on icon "button" at bounding box center [25, 632] width 23 height 23
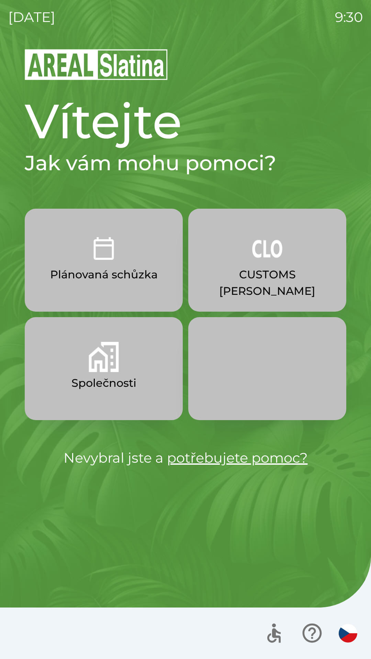
click at [260, 272] on p "CUSTOMS [PERSON_NAME]" at bounding box center [267, 282] width 125 height 33
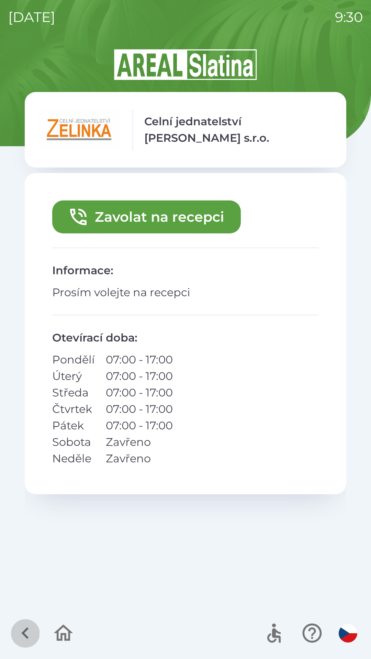
click at [22, 634] on icon "button" at bounding box center [25, 632] width 23 height 23
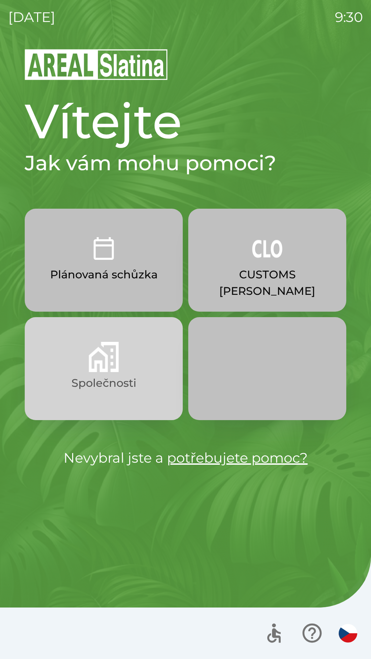
click at [118, 373] on button "Společnosti" at bounding box center [104, 368] width 158 height 103
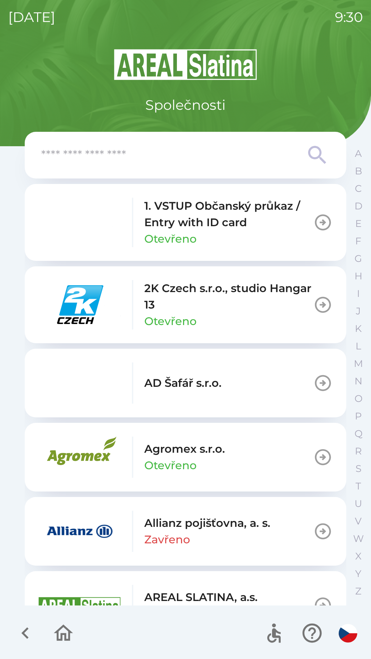
click at [20, 629] on icon "button" at bounding box center [25, 632] width 23 height 23
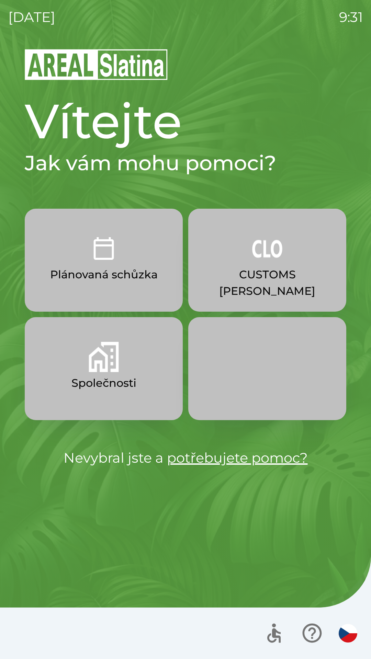
click at [279, 259] on img "button" at bounding box center [267, 248] width 30 height 30
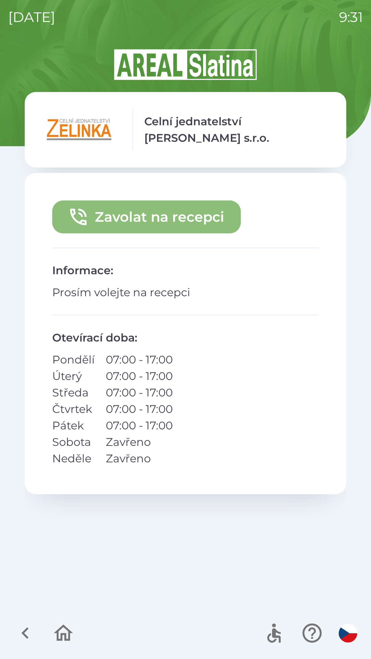
click at [167, 223] on button "Zavolat na recepci" at bounding box center [146, 216] width 188 height 33
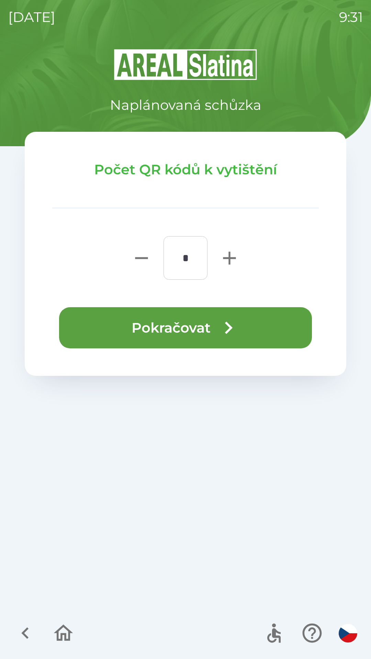
click at [223, 330] on icon "button" at bounding box center [228, 327] width 25 height 25
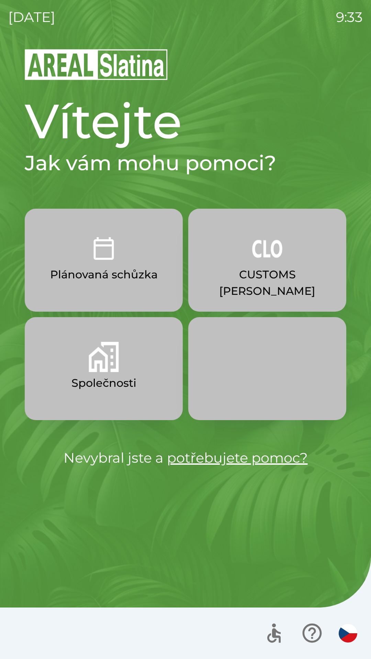
click at [101, 371] on img "button" at bounding box center [104, 357] width 30 height 30
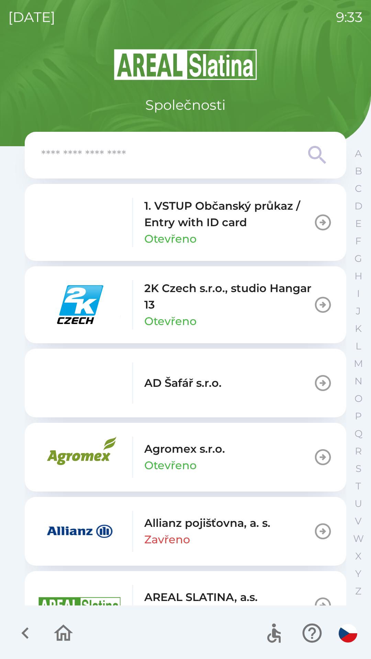
click at [78, 309] on img "button" at bounding box center [79, 304] width 82 height 41
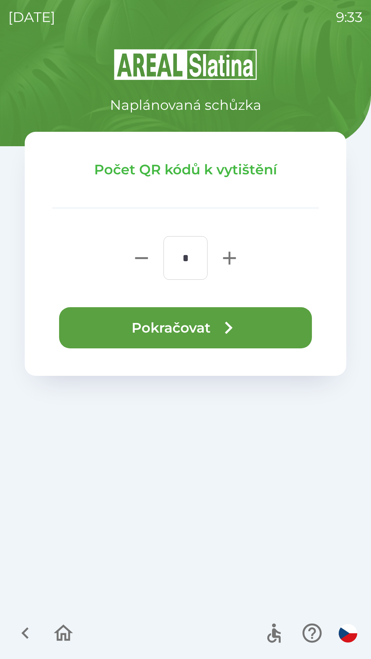
click at [182, 329] on button "Pokračovat" at bounding box center [185, 327] width 253 height 41
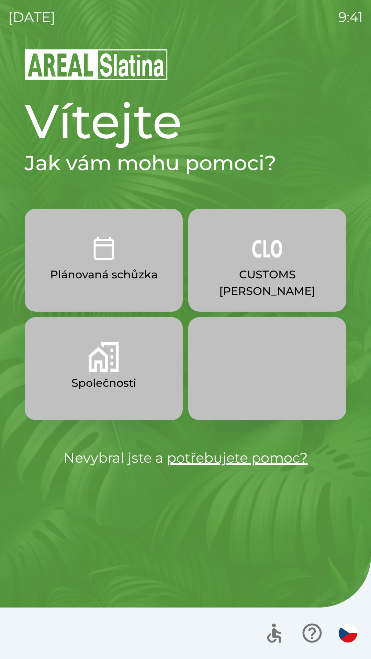
click at [301, 282] on p "CUSTOMS [PERSON_NAME]" at bounding box center [267, 282] width 125 height 33
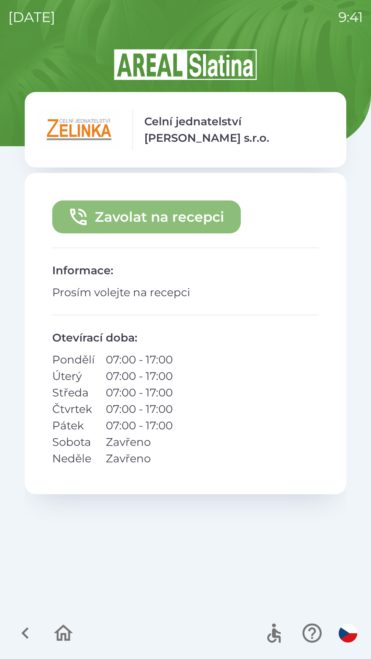
click at [189, 210] on button "Zavolat na recepci" at bounding box center [146, 216] width 188 height 33
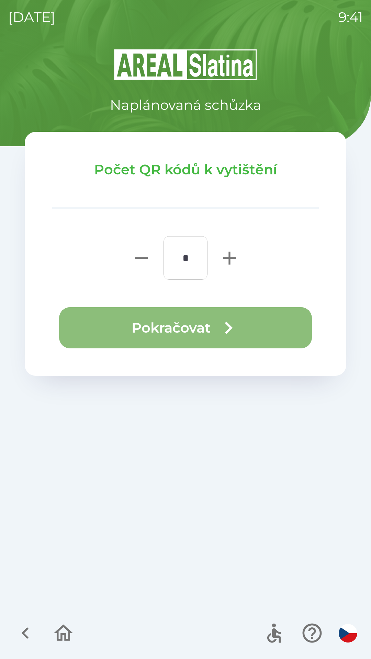
click at [131, 330] on button "Pokračovat" at bounding box center [185, 327] width 253 height 41
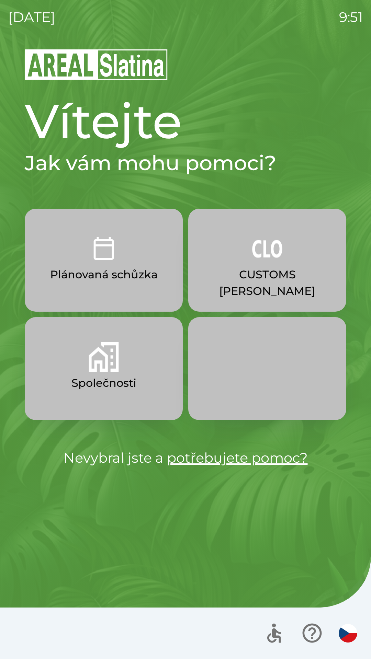
click at [244, 261] on button "CUSTOMS [PERSON_NAME]" at bounding box center [267, 260] width 158 height 103
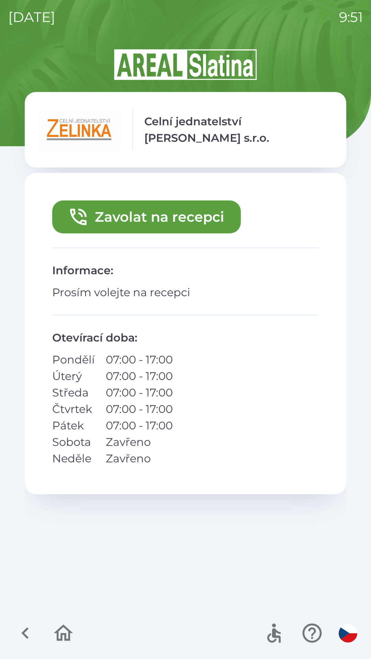
click at [167, 222] on button "Zavolat na recepci" at bounding box center [146, 216] width 188 height 33
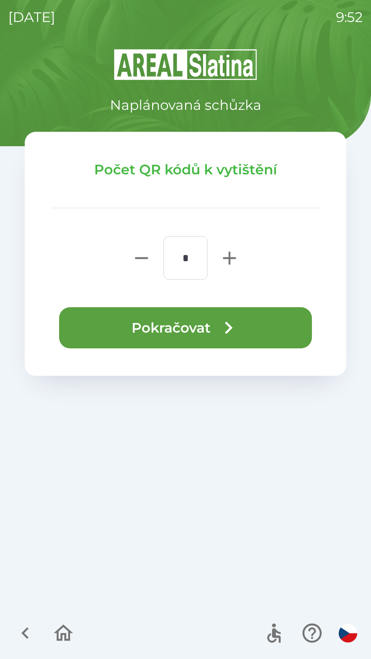
click at [182, 327] on button "Pokračovat" at bounding box center [185, 327] width 253 height 41
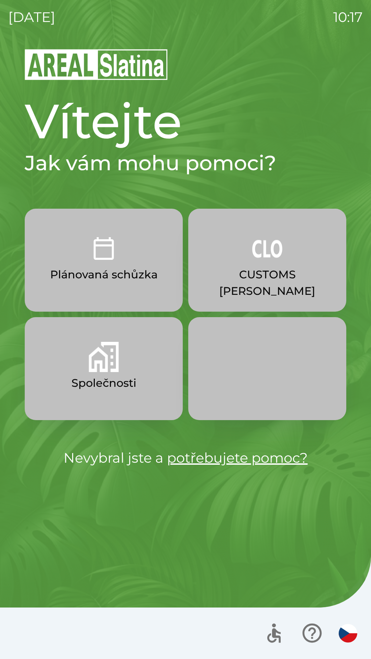
click at [265, 260] on img "button" at bounding box center [267, 248] width 30 height 30
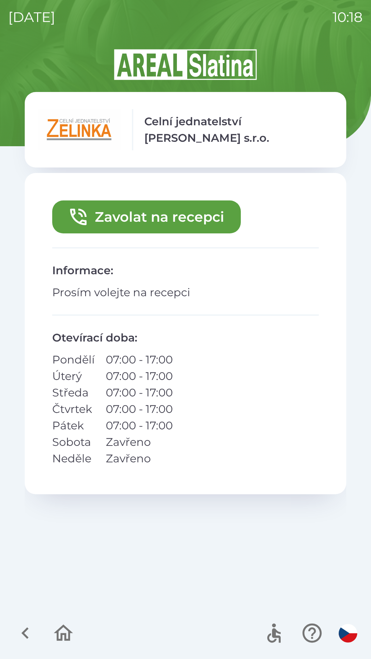
click at [172, 218] on button "Zavolat na recepci" at bounding box center [146, 216] width 188 height 33
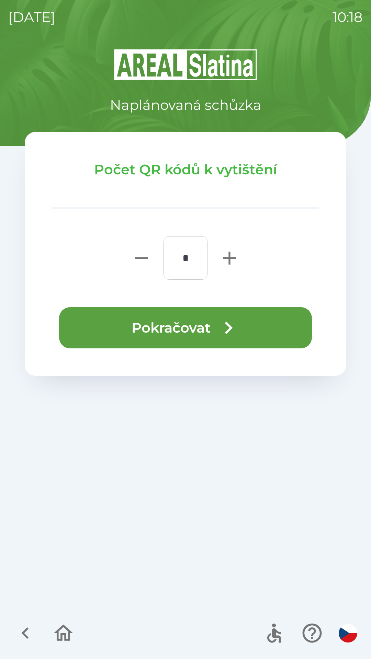
click at [192, 334] on button "Pokračovat" at bounding box center [185, 327] width 253 height 41
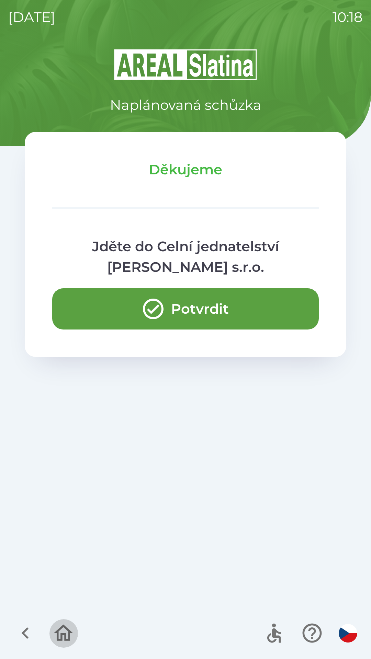
click at [67, 635] on icon "button" at bounding box center [63, 632] width 23 height 23
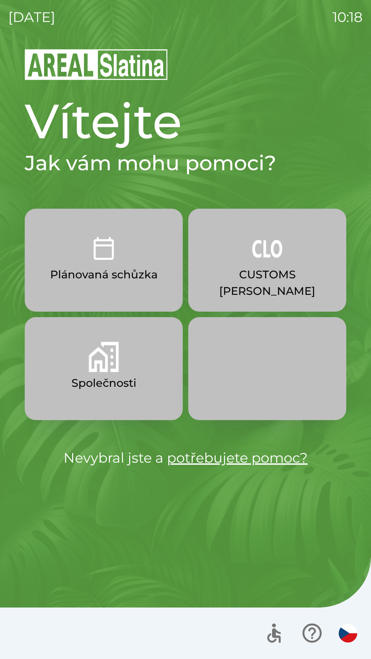
click at [105, 365] on img "button" at bounding box center [104, 357] width 30 height 30
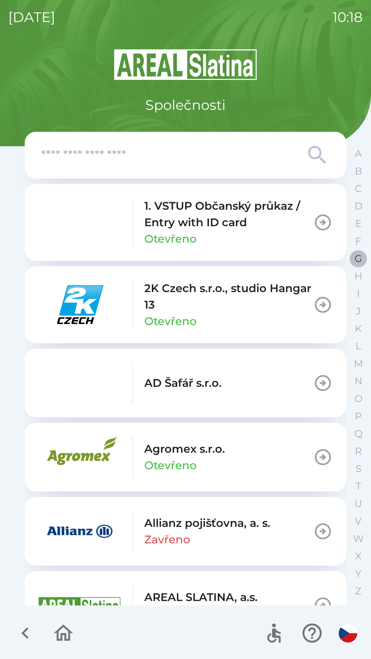
click at [357, 261] on p "G" at bounding box center [358, 259] width 8 height 12
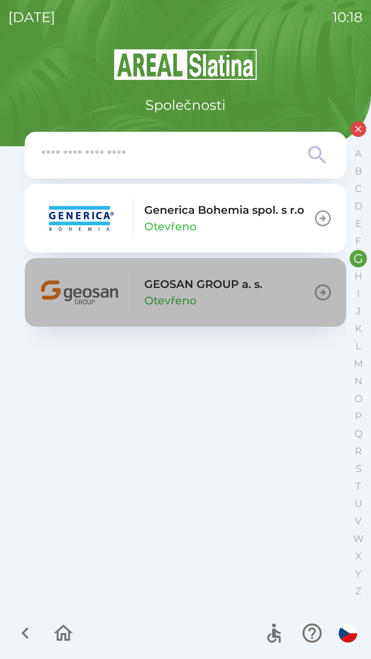
click at [187, 289] on p "GEOSAN GROUP a. s." at bounding box center [203, 284] width 118 height 16
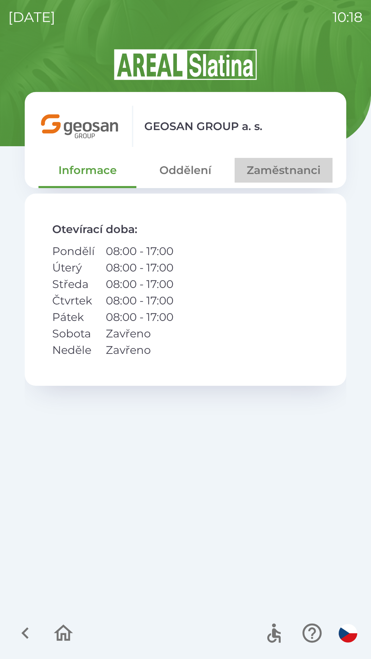
click at [286, 173] on button "Zaměstnanci" at bounding box center [283, 170] width 98 height 25
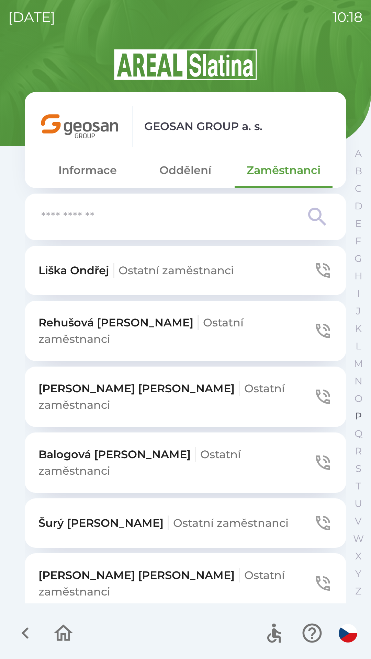
click at [355, 414] on p "P" at bounding box center [357, 416] width 7 height 12
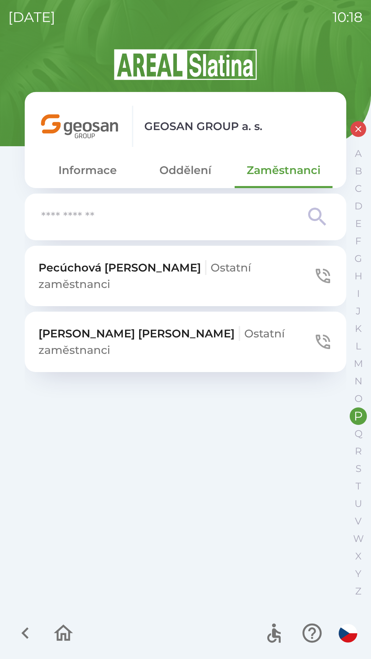
click at [102, 270] on p "Pecúchová [PERSON_NAME] zaměstnanci" at bounding box center [175, 275] width 274 height 33
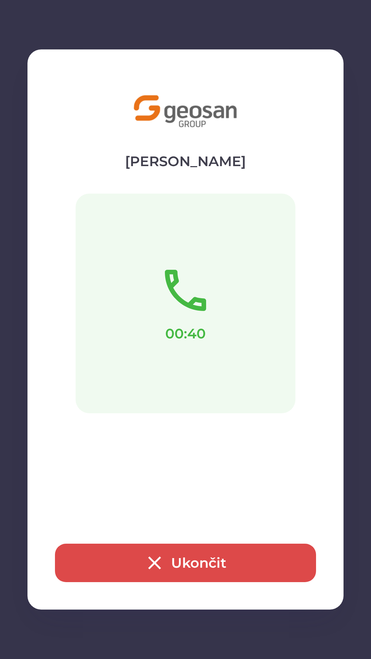
click at [192, 560] on button "Ukončit" at bounding box center [185, 563] width 261 height 38
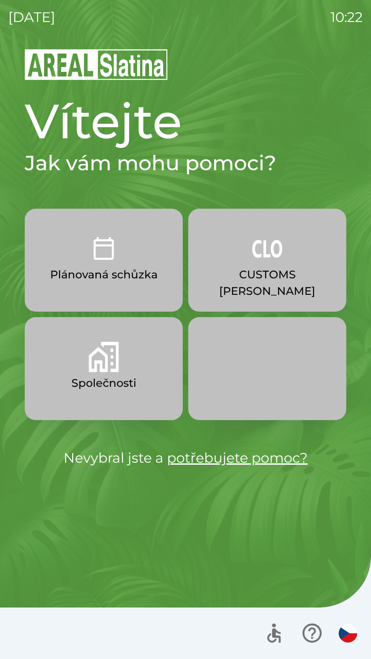
click at [77, 369] on button "Společnosti" at bounding box center [104, 368] width 158 height 103
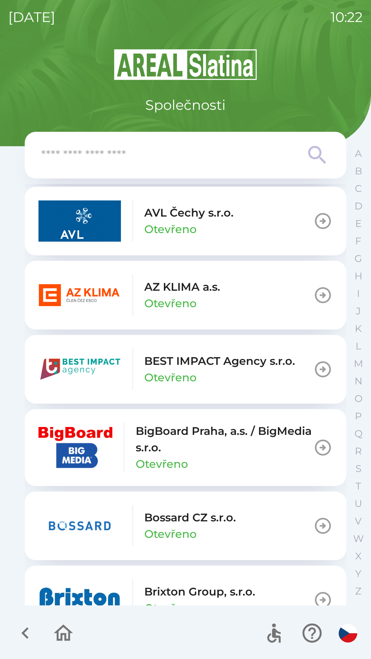
scroll to position [704, 0]
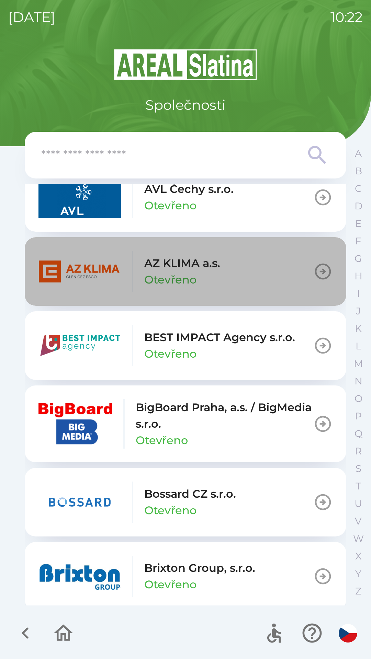
click at [318, 273] on icon "button" at bounding box center [323, 272] width 16 height 16
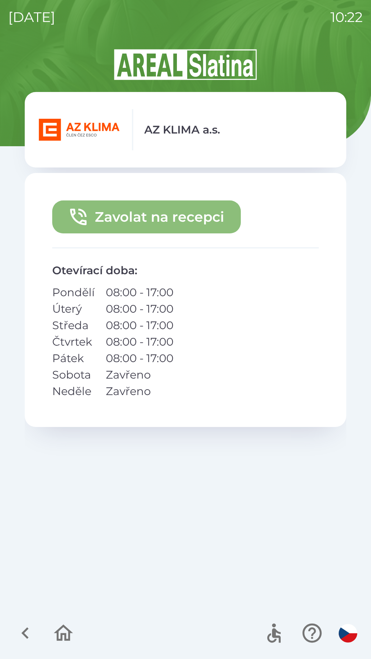
click at [174, 217] on button "Zavolat na recepci" at bounding box center [146, 216] width 188 height 33
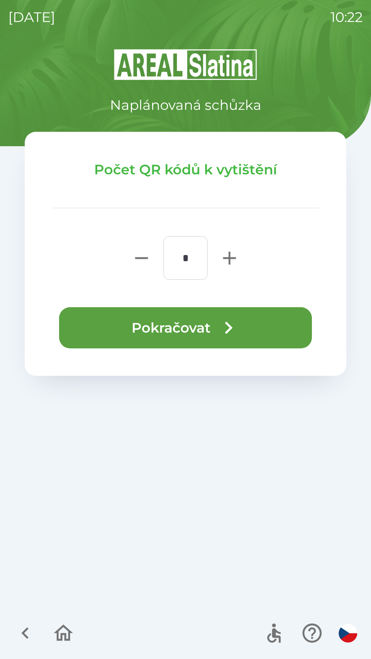
click at [201, 324] on button "Pokračovat" at bounding box center [185, 327] width 253 height 41
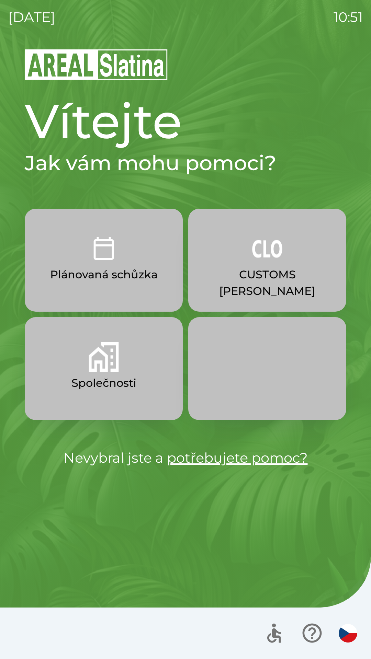
click at [264, 259] on img "button" at bounding box center [267, 248] width 30 height 30
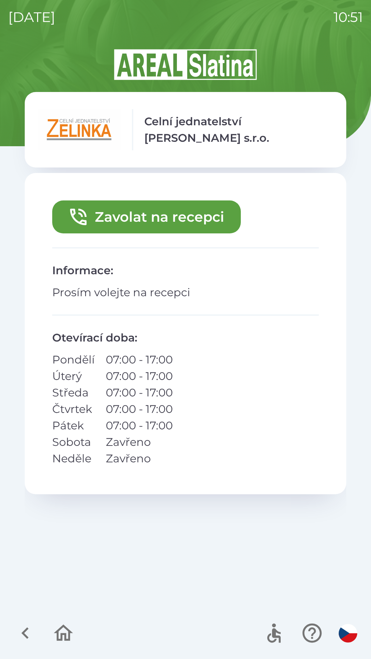
click at [144, 211] on button "Zavolat na recepci" at bounding box center [146, 216] width 188 height 33
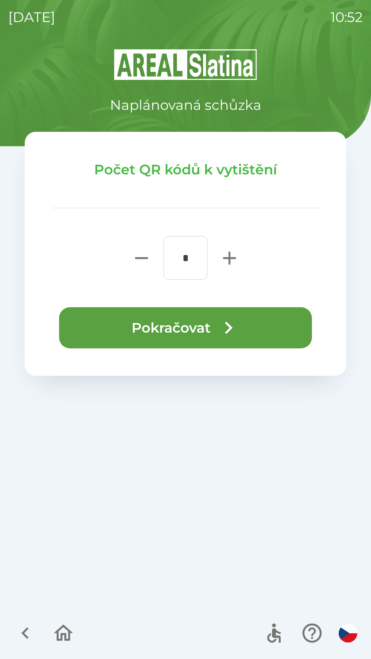
click at [154, 323] on button "Pokračovat" at bounding box center [185, 327] width 253 height 41
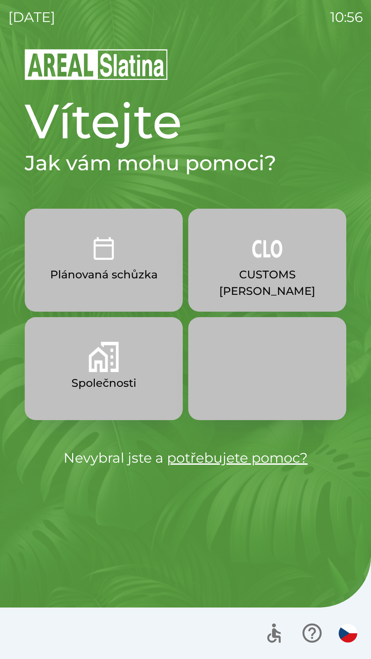
click at [78, 275] on p "Plánovaná schůzka" at bounding box center [103, 274] width 107 height 16
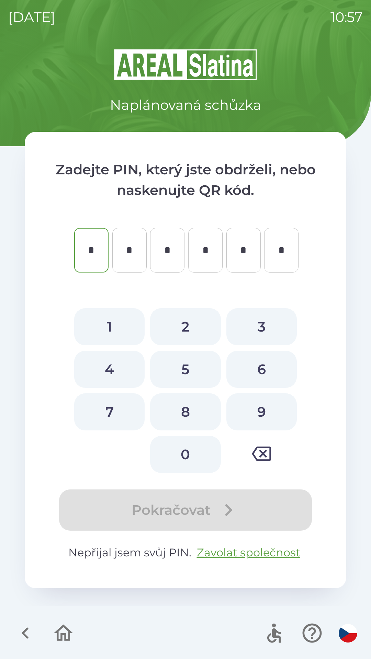
click at [61, 635] on icon "button" at bounding box center [63, 632] width 19 height 16
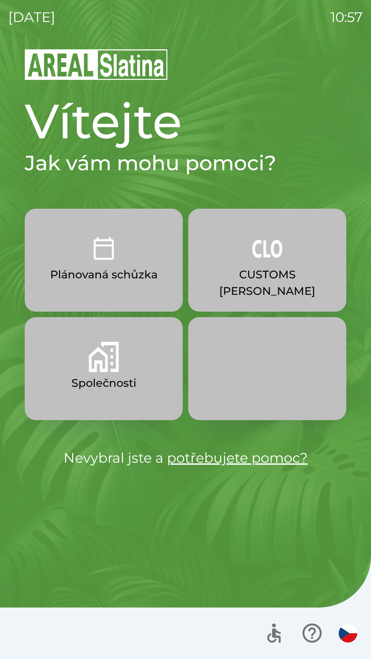
click at [93, 377] on p "Společnosti" at bounding box center [103, 383] width 65 height 16
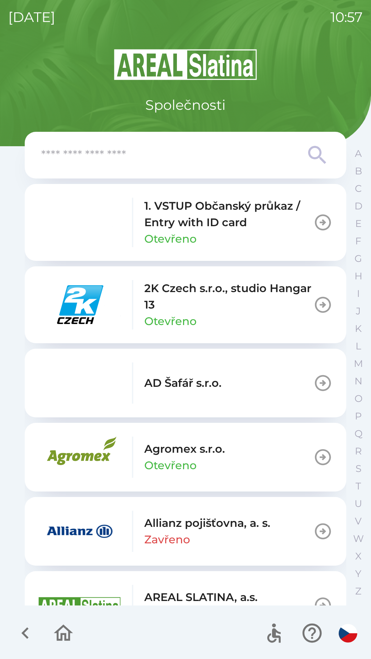
click at [160, 162] on input "text" at bounding box center [171, 155] width 261 height 19
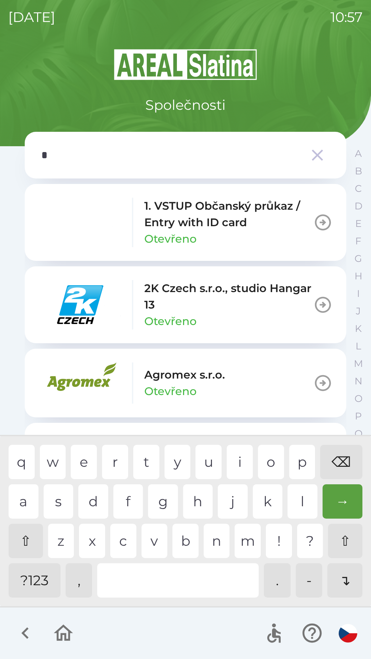
click at [84, 464] on div "e" at bounding box center [84, 462] width 26 height 34
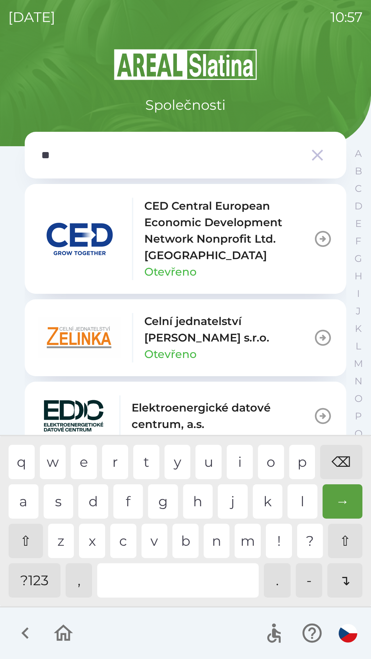
click at [301, 504] on div "l" at bounding box center [302, 501] width 30 height 34
type input "***"
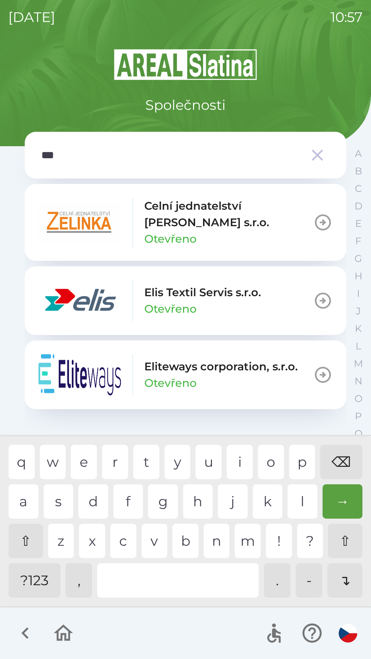
click at [237, 462] on div "i" at bounding box center [239, 462] width 26 height 34
click at [84, 301] on img "button" at bounding box center [79, 300] width 82 height 41
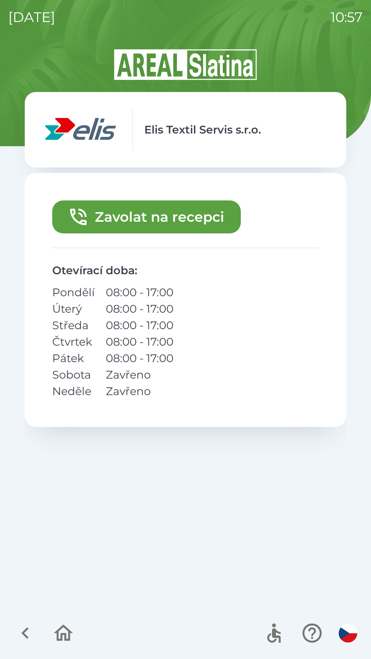
click at [152, 216] on button "Zavolat na recepci" at bounding box center [146, 216] width 188 height 33
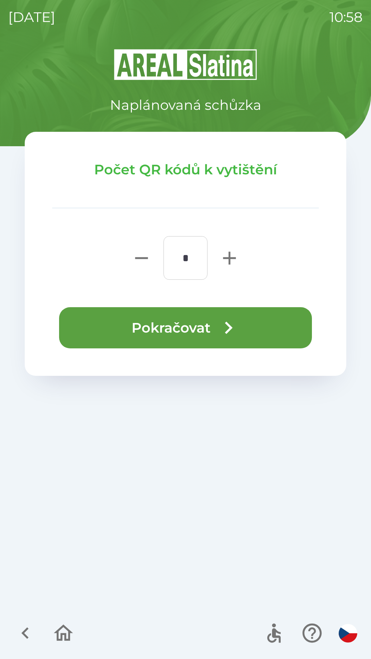
click at [169, 329] on button "Pokračovat" at bounding box center [185, 327] width 253 height 41
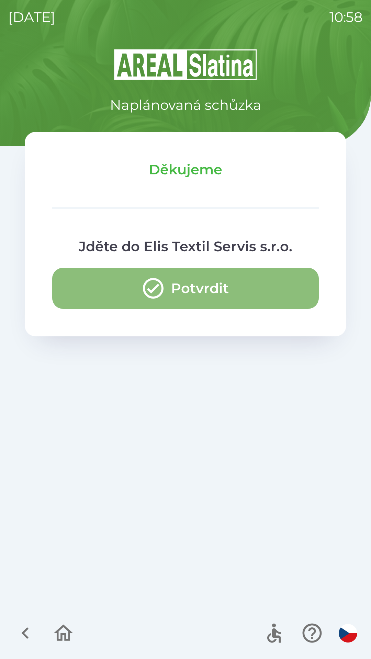
click at [231, 295] on button "Potvrdit" at bounding box center [185, 288] width 266 height 41
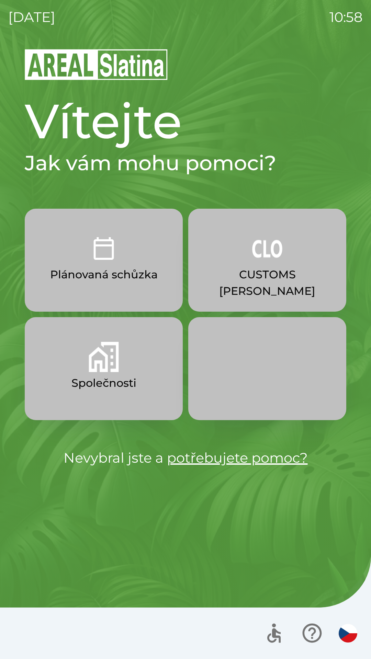
click at [125, 377] on p "Společnosti" at bounding box center [103, 383] width 65 height 16
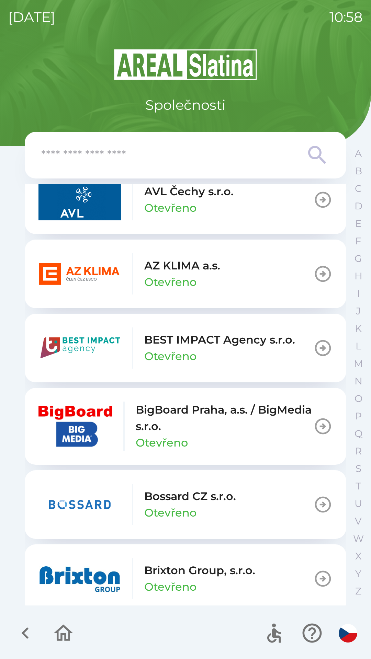
scroll to position [698, 0]
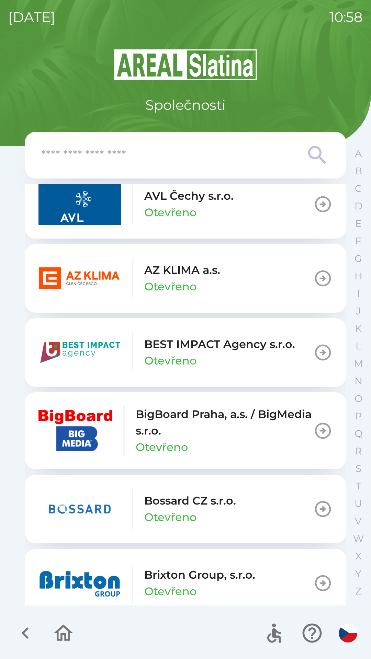
click at [146, 281] on p "Otevřeno" at bounding box center [170, 286] width 52 height 16
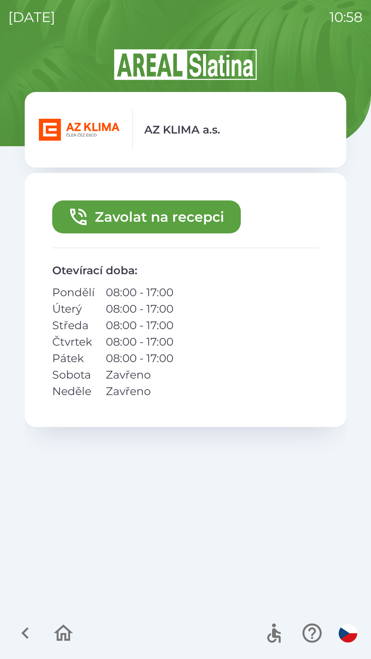
click at [189, 230] on button "Zavolat na recepci" at bounding box center [146, 216] width 188 height 33
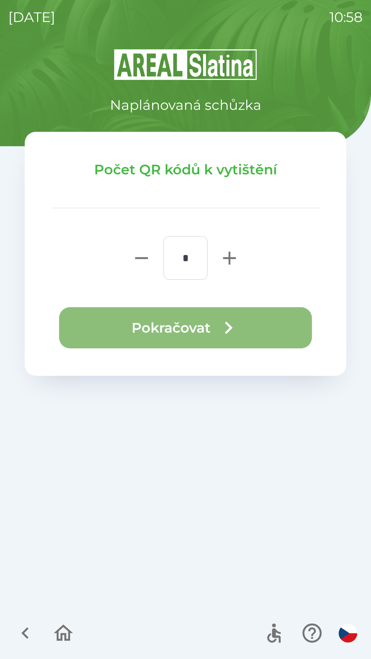
click at [185, 323] on button "Pokračovat" at bounding box center [185, 327] width 253 height 41
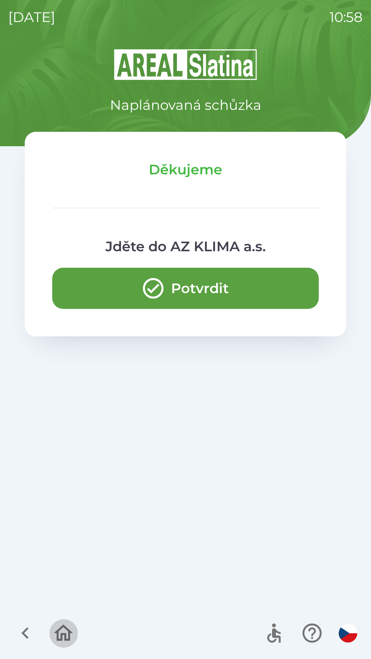
click at [61, 629] on icon "button" at bounding box center [63, 632] width 19 height 16
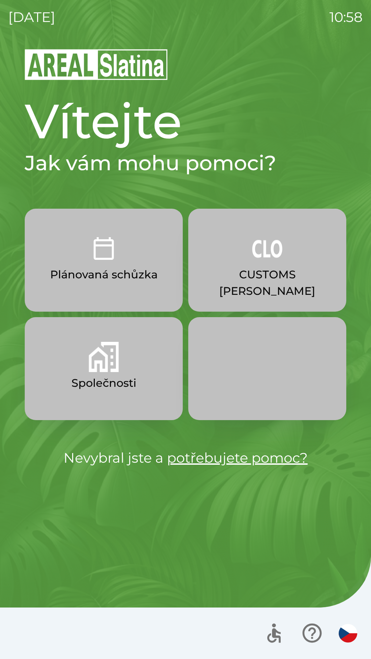
click at [145, 380] on button "Společnosti" at bounding box center [104, 368] width 158 height 103
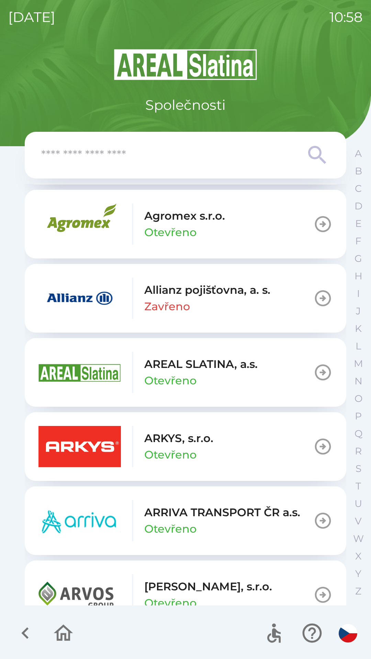
scroll to position [233, 0]
click at [200, 443] on p "ARKYS, s.r.o." at bounding box center [178, 438] width 69 height 16
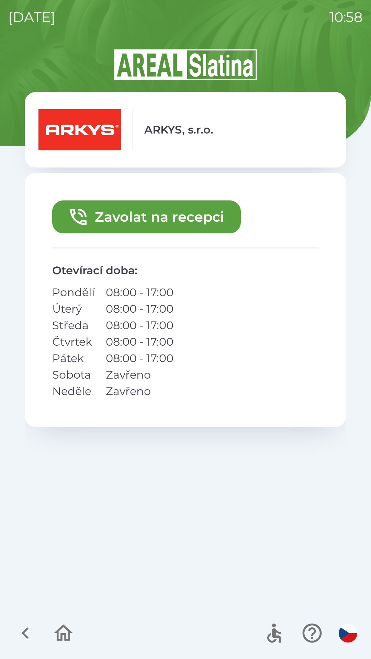
click at [202, 227] on button "Zavolat na recepci" at bounding box center [146, 216] width 188 height 33
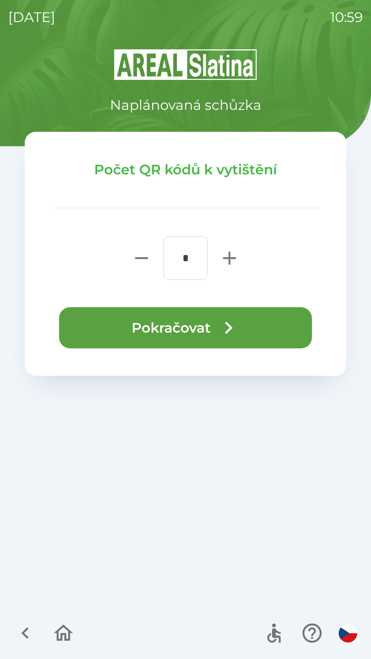
click at [259, 323] on button "Pokračovat" at bounding box center [185, 327] width 253 height 41
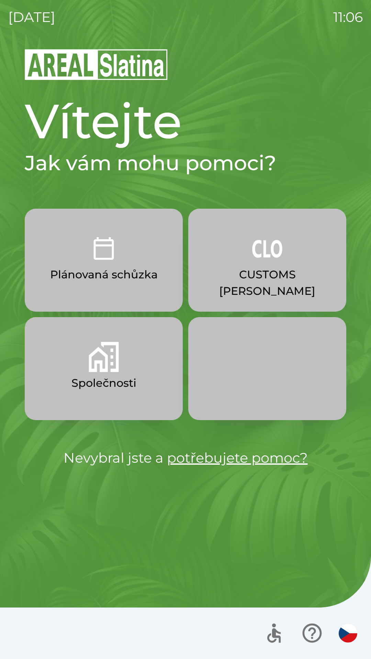
click at [270, 265] on button "CUSTOMS [PERSON_NAME]" at bounding box center [267, 260] width 158 height 103
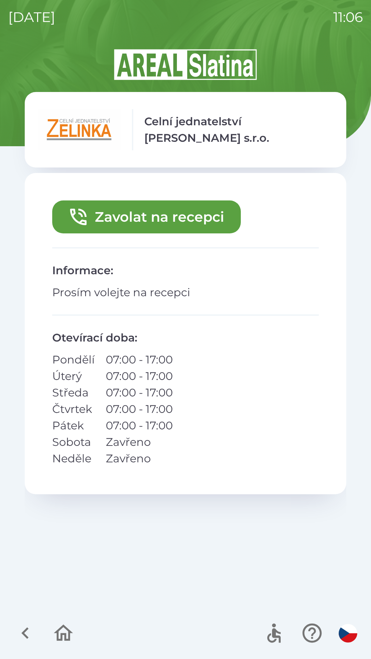
click at [151, 219] on button "Zavolat na recepci" at bounding box center [146, 216] width 188 height 33
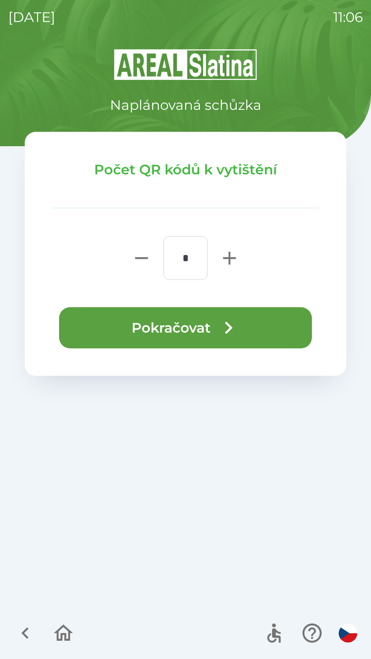
click at [193, 324] on button "Pokračovat" at bounding box center [185, 327] width 253 height 41
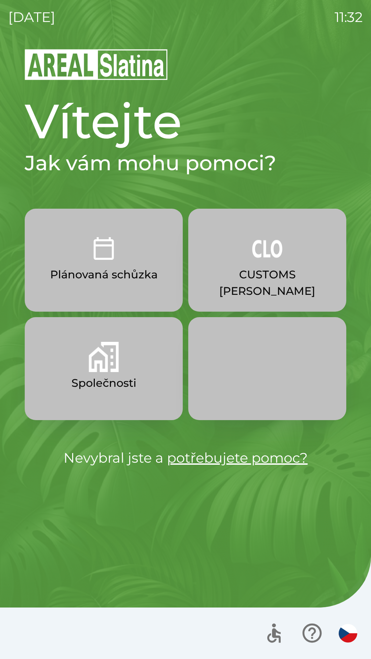
click at [284, 279] on p "CUSTOMS [PERSON_NAME]" at bounding box center [267, 282] width 125 height 33
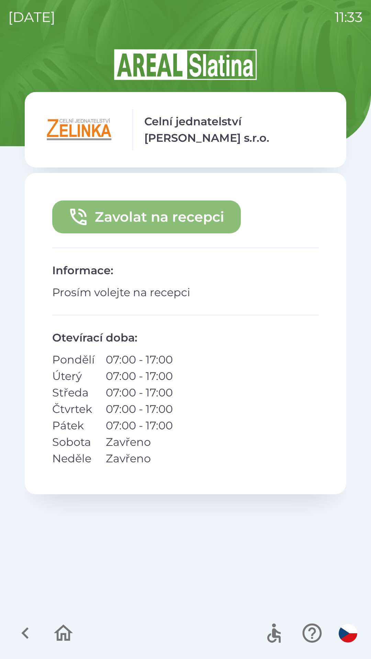
click at [211, 223] on button "Zavolat na recepci" at bounding box center [146, 216] width 188 height 33
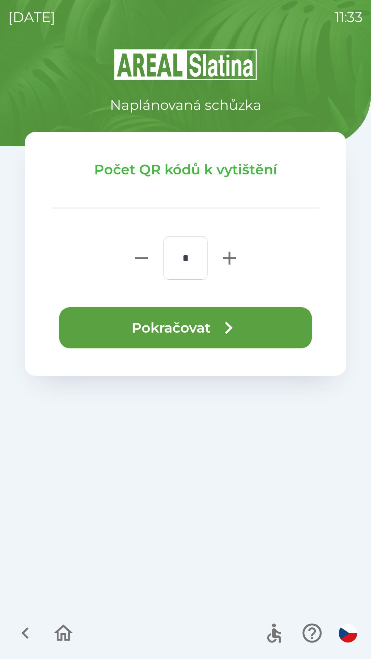
click at [236, 322] on icon "button" at bounding box center [228, 327] width 25 height 25
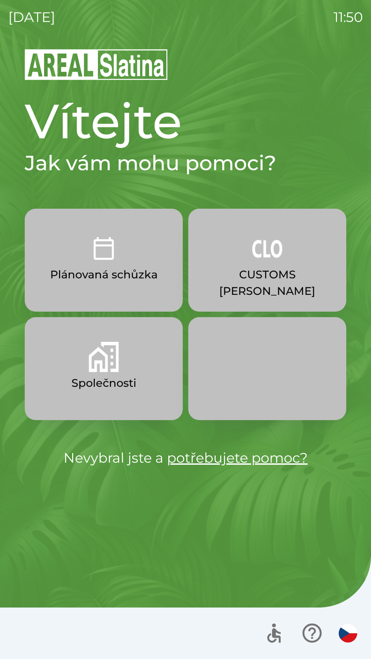
click at [271, 278] on p "CUSTOMS [PERSON_NAME]" at bounding box center [267, 282] width 125 height 33
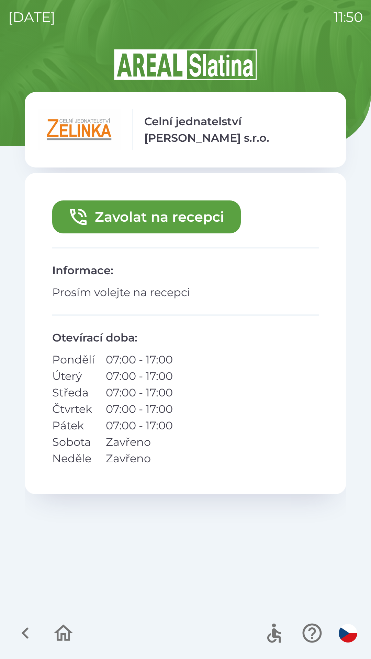
click at [183, 218] on button "Zavolat na recepci" at bounding box center [146, 216] width 188 height 33
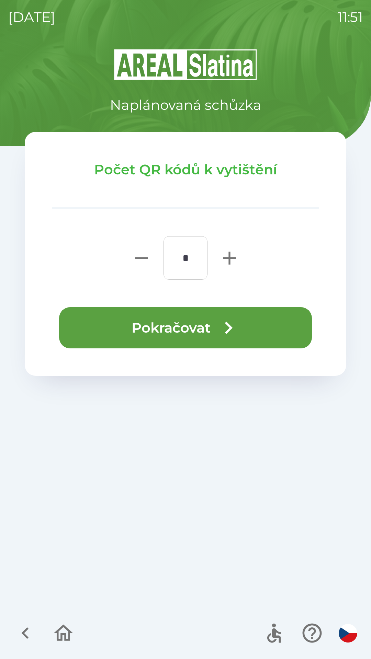
click at [238, 338] on icon "button" at bounding box center [228, 327] width 25 height 25
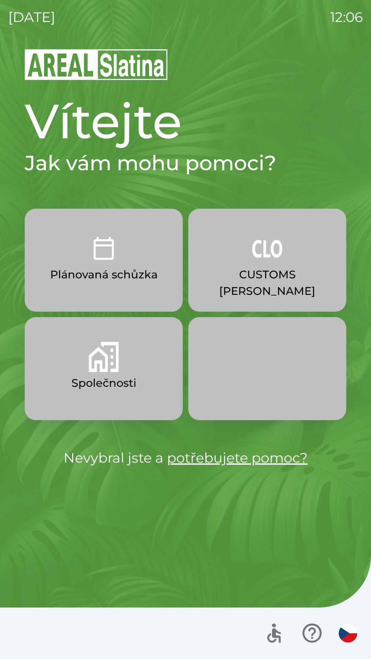
click at [266, 261] on img "button" at bounding box center [267, 248] width 30 height 30
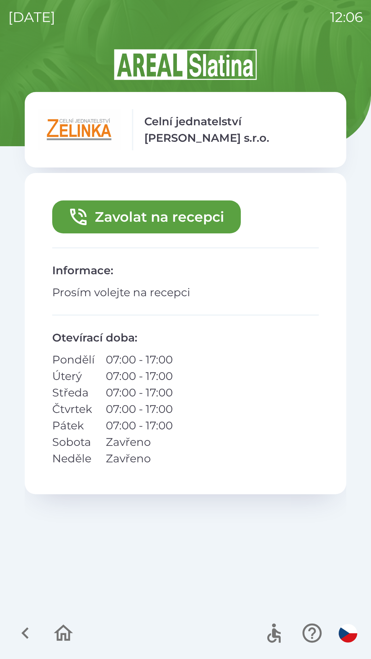
click at [194, 210] on button "Zavolat na recepci" at bounding box center [146, 216] width 188 height 33
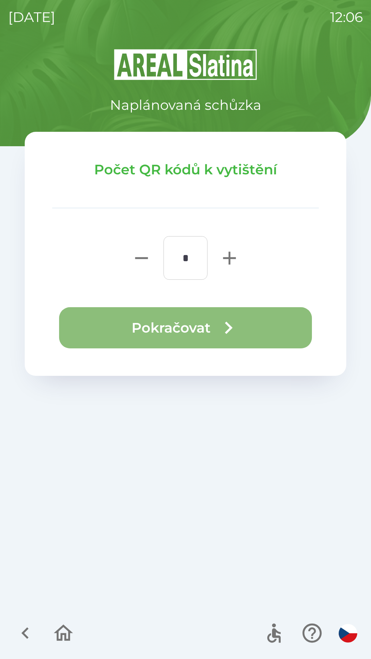
click at [229, 331] on icon "button" at bounding box center [229, 328] width 8 height 12
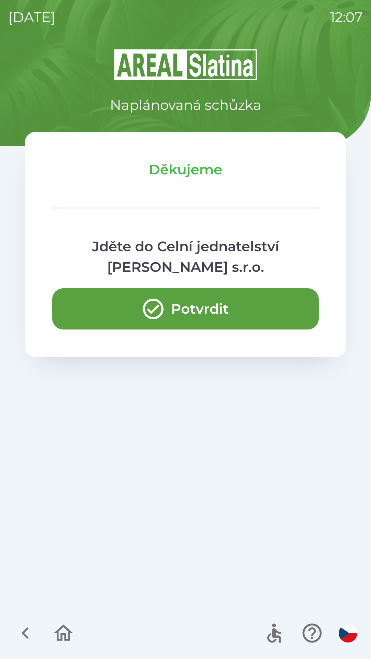
click at [67, 631] on icon "button" at bounding box center [63, 632] width 23 height 23
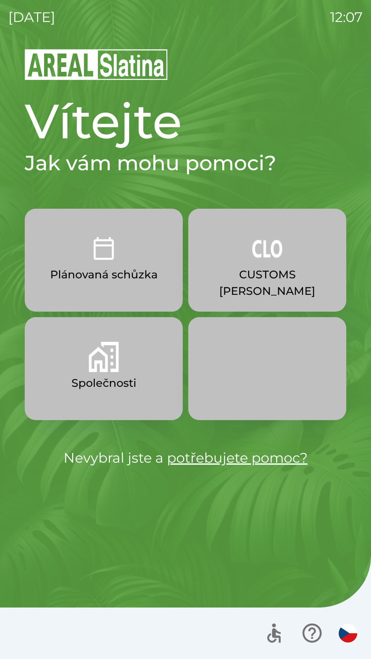
click at [97, 365] on img "button" at bounding box center [104, 357] width 30 height 30
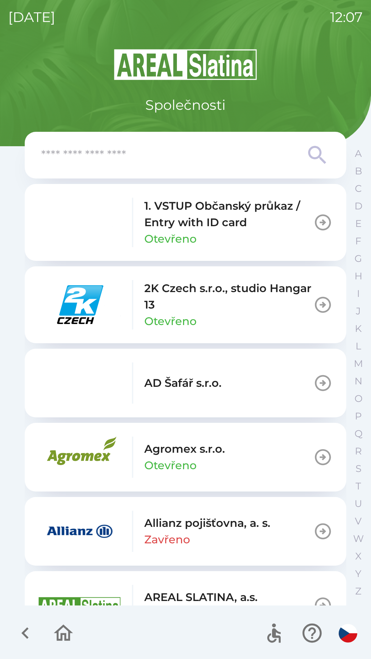
click at [308, 149] on icon at bounding box center [317, 155] width 25 height 25
click at [195, 153] on input "text" at bounding box center [171, 155] width 261 height 19
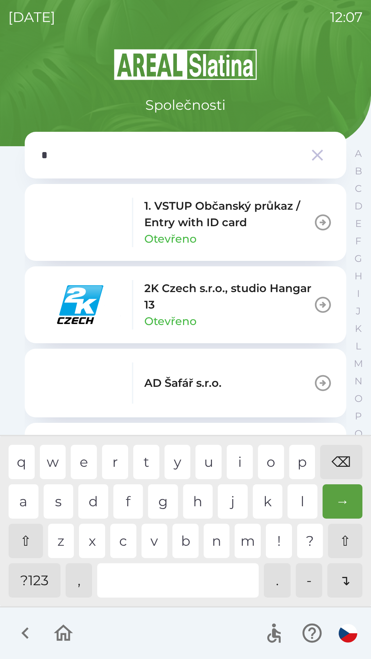
click at [54, 496] on div "s" at bounding box center [59, 501] width 30 height 34
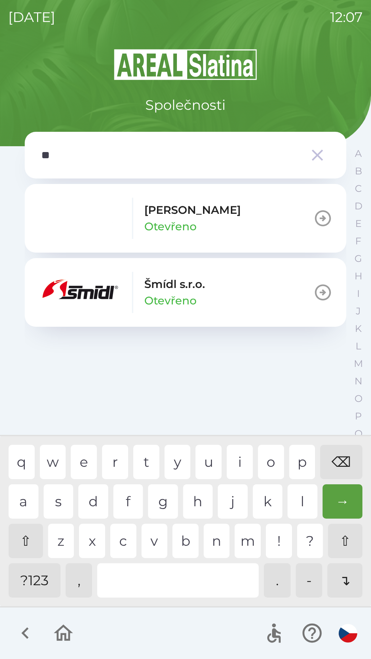
click at [244, 541] on div "m" at bounding box center [247, 541] width 26 height 34
type input "****"
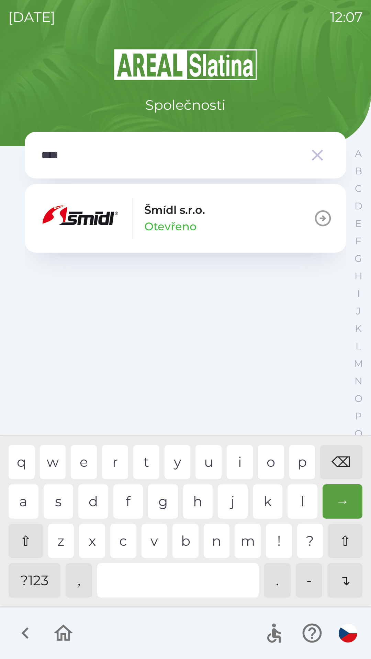
click at [175, 219] on p "Otevřeno" at bounding box center [170, 226] width 52 height 16
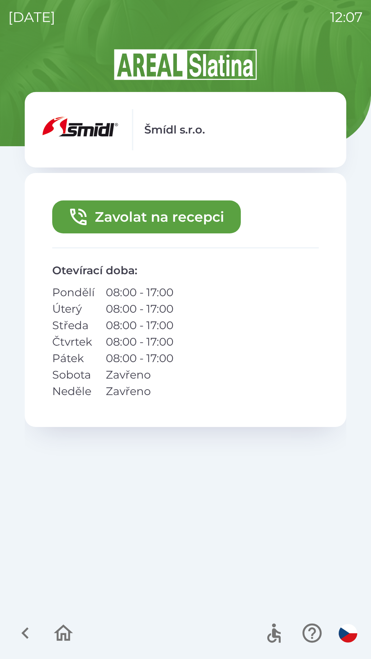
click at [153, 215] on button "Zavolat na recepci" at bounding box center [146, 216] width 188 height 33
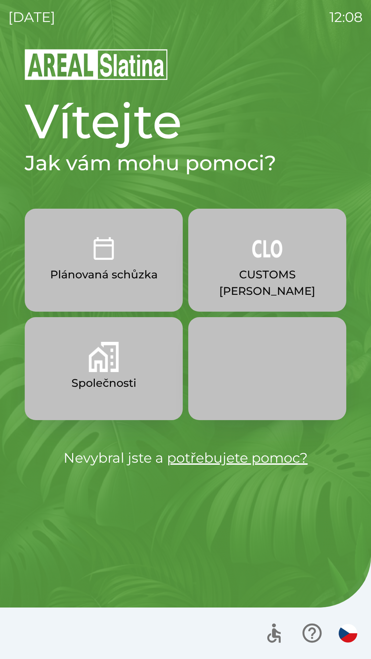
click at [106, 350] on img "button" at bounding box center [104, 357] width 30 height 30
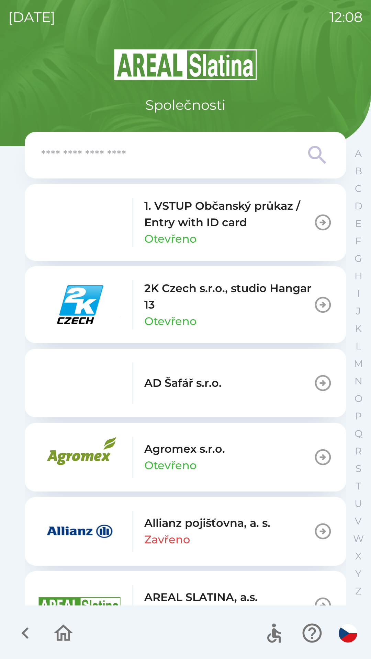
click at [315, 149] on icon at bounding box center [317, 155] width 25 height 25
click at [166, 153] on input "text" at bounding box center [171, 155] width 261 height 19
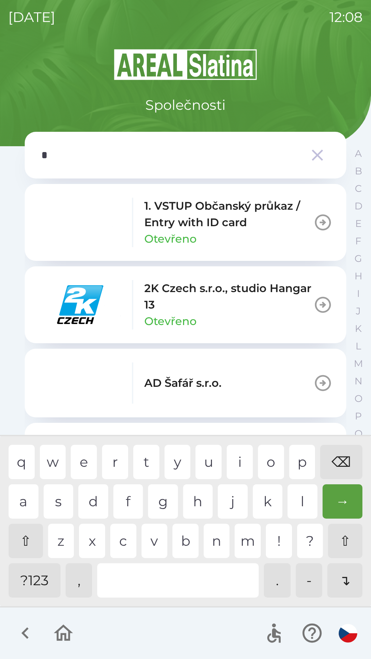
click at [60, 498] on div "s" at bounding box center [59, 501] width 30 height 34
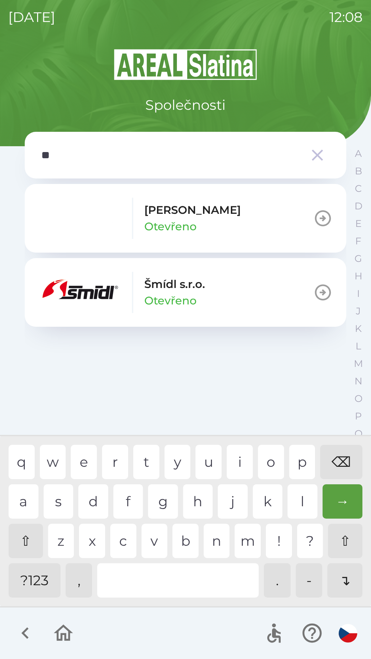
click at [251, 546] on div "m" at bounding box center [247, 541] width 26 height 34
type input "****"
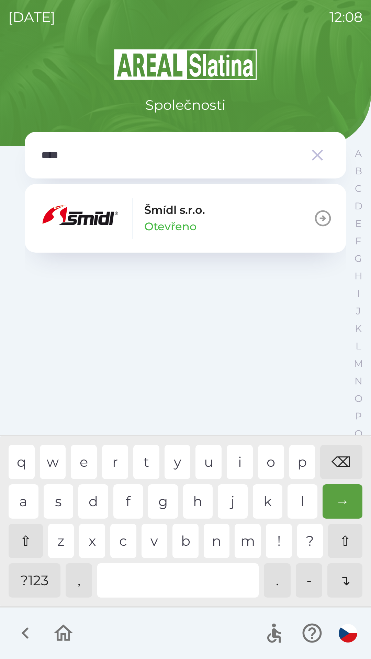
click at [98, 505] on div "d" at bounding box center [93, 501] width 30 height 34
click at [180, 218] on p "Šmídl s.r.o." at bounding box center [174, 210] width 61 height 16
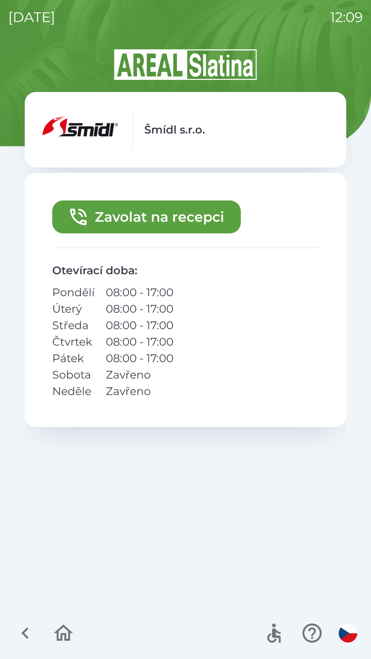
click at [197, 218] on button "Zavolat na recepci" at bounding box center [146, 216] width 188 height 33
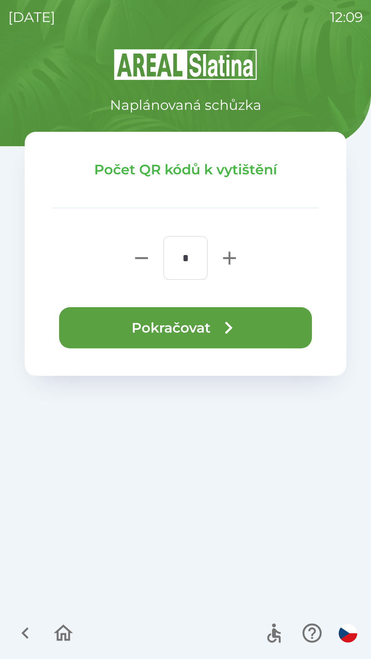
click at [228, 328] on icon "button" at bounding box center [228, 327] width 25 height 25
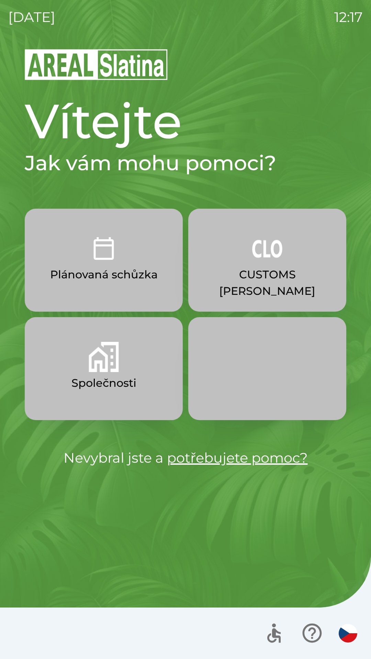
click at [91, 366] on img "button" at bounding box center [104, 357] width 30 height 30
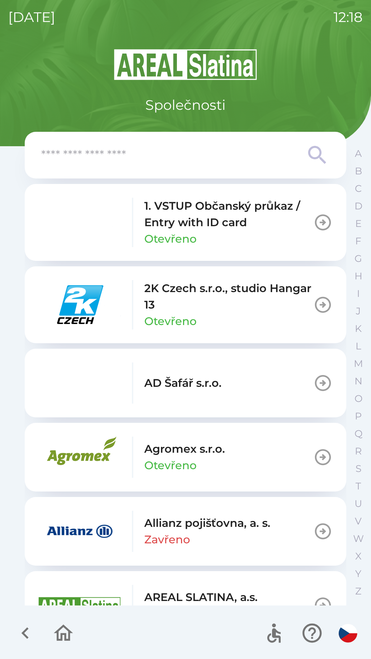
click at [356, 466] on p "S" at bounding box center [358, 469] width 6 height 12
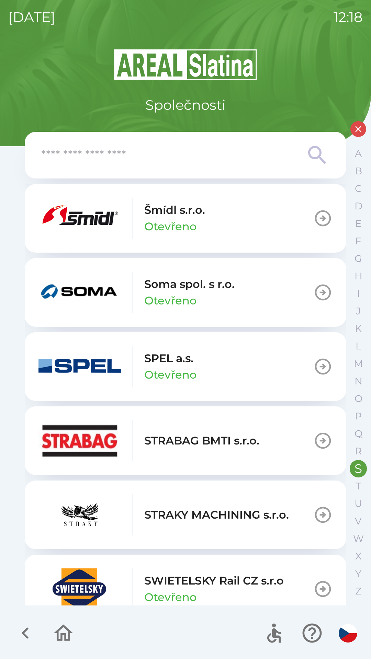
scroll to position [166, 0]
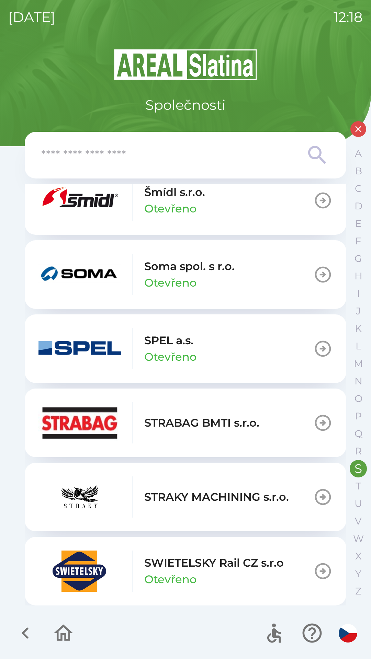
click at [78, 580] on img "button" at bounding box center [79, 570] width 82 height 41
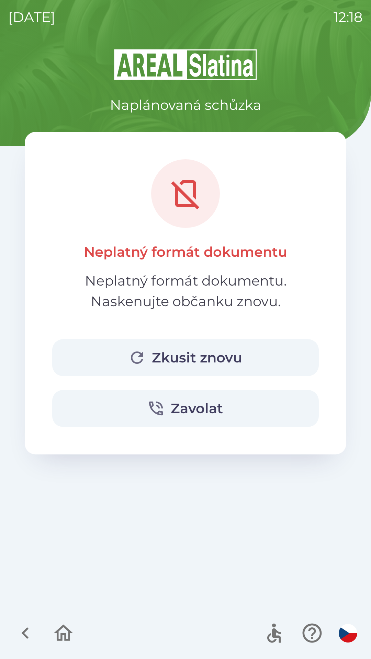
click at [166, 352] on button "Zkusit znovu" at bounding box center [185, 357] width 266 height 37
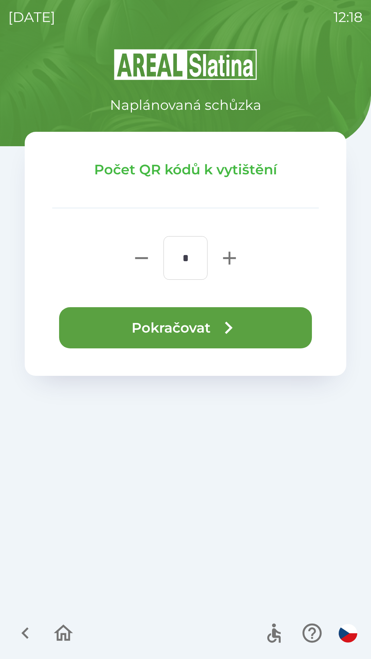
click at [182, 327] on button "Pokračovat" at bounding box center [185, 327] width 253 height 41
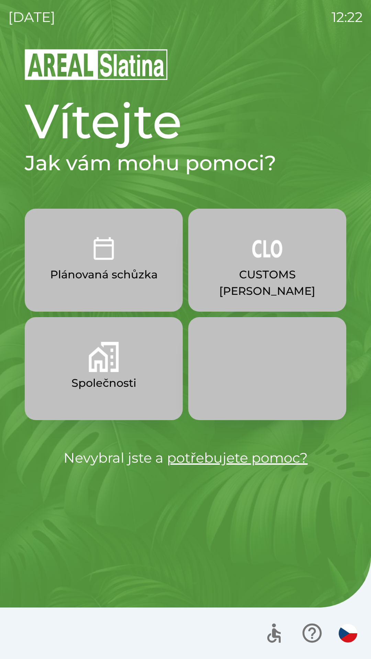
click at [105, 361] on img "button" at bounding box center [104, 357] width 30 height 30
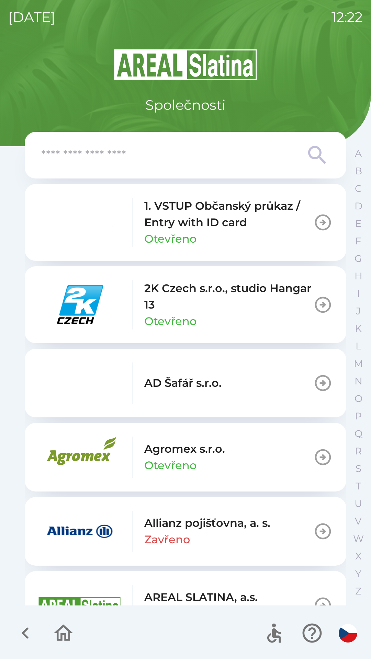
click at [95, 310] on img "button" at bounding box center [79, 304] width 82 height 41
